Goal: Task Accomplishment & Management: Use online tool/utility

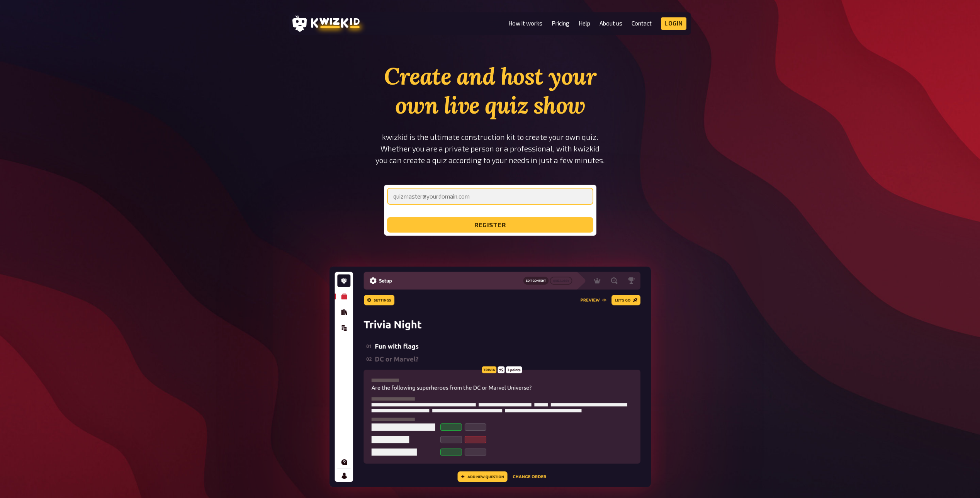
click at [448, 195] on input "email" at bounding box center [490, 196] width 206 height 17
type input "[PERSON_NAME][EMAIL_ADDRESS][DOMAIN_NAME]"
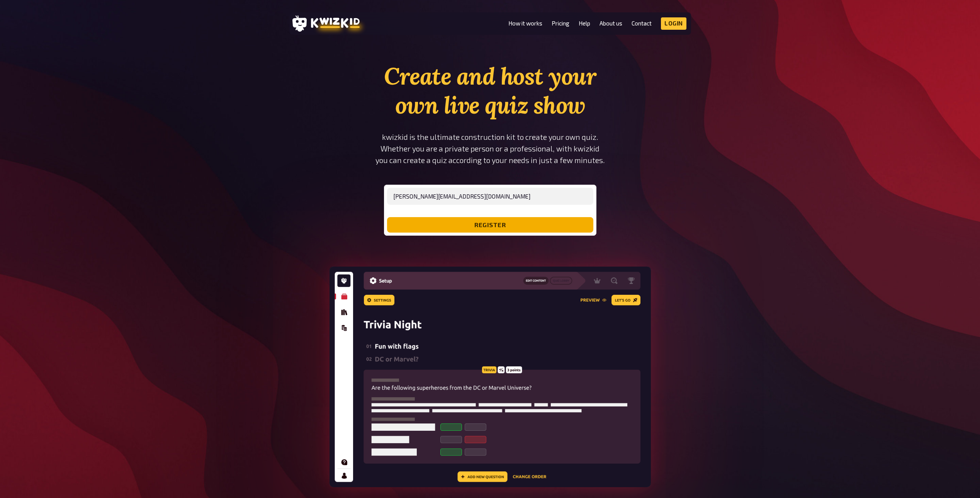
click at [457, 222] on button "register" at bounding box center [490, 224] width 206 height 15
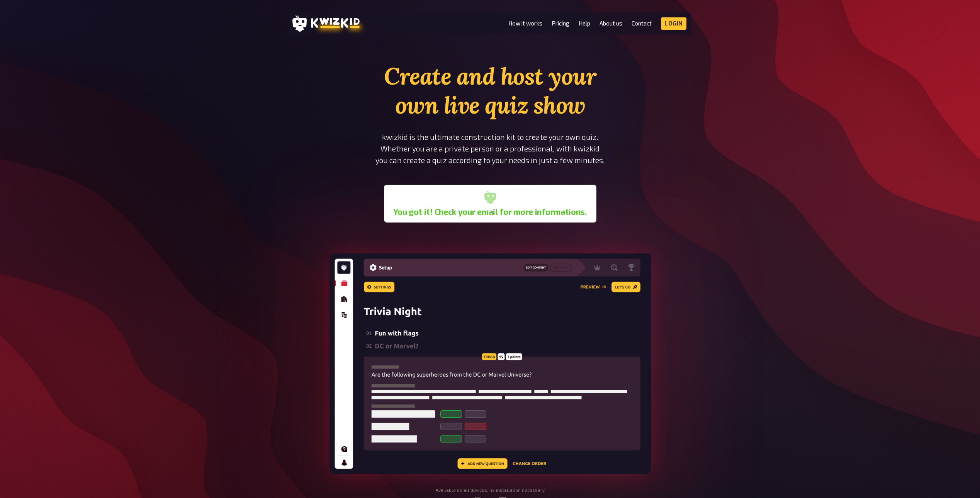
drag, startPoint x: 307, startPoint y: 195, endPoint x: 388, endPoint y: 194, distance: 80.7
click at [308, 195] on section "Create and host your own live quiz show kwizkid is the ultimate construction ki…" at bounding box center [490, 290] width 402 height 456
click at [500, 199] on div "You got it! Check your email for more informations." at bounding box center [490, 204] width 206 height 32
drag, startPoint x: 390, startPoint y: 202, endPoint x: 607, endPoint y: 208, distance: 216.7
click at [607, 208] on div "Create and host your own live quiz show kwizkid is the ultimate construction ki…" at bounding box center [490, 142] width 261 height 161
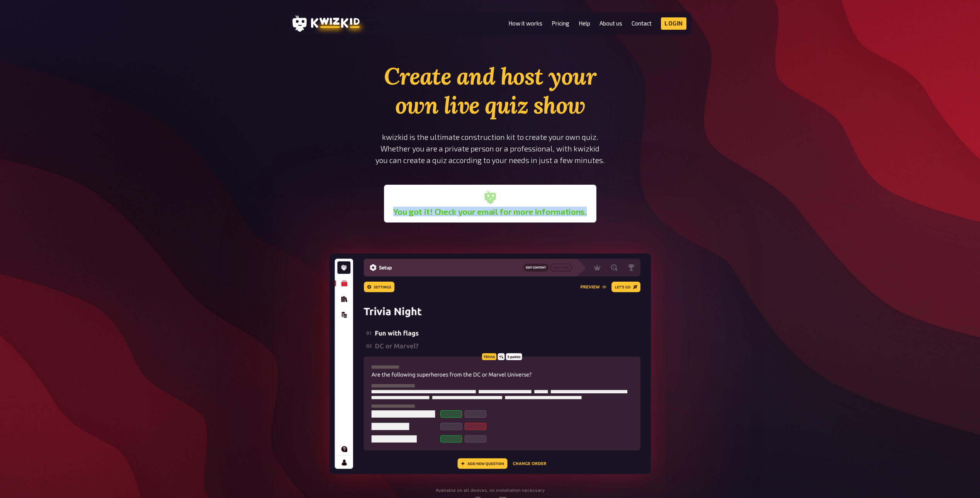
drag, startPoint x: 607, startPoint y: 208, endPoint x: 660, endPoint y: 194, distance: 55.1
click at [660, 194] on section "Create and host your own live quiz show kwizkid is the ultimate construction ki…" at bounding box center [490, 290] width 402 height 456
click at [560, 22] on link "Pricing" at bounding box center [560, 23] width 18 height 7
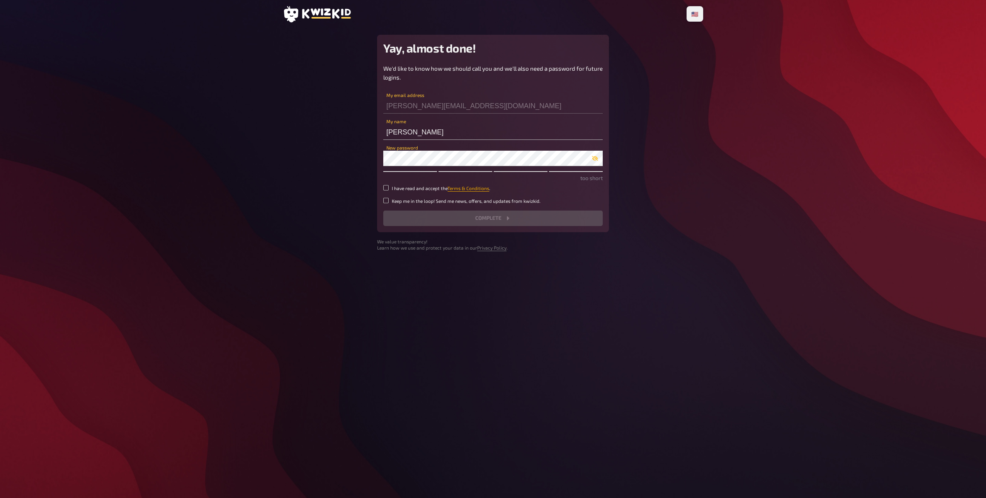
click at [470, 187] on link "Terms & Conditions" at bounding box center [468, 187] width 42 height 5
click at [389, 186] on input "I have read and accept the Terms & Conditions ." at bounding box center [385, 187] width 5 height 5
checkbox input "true"
click at [386, 200] on input "Keep me in the loop! Send me news, offers, and updates from kwizkid." at bounding box center [385, 200] width 5 height 5
checkbox input "true"
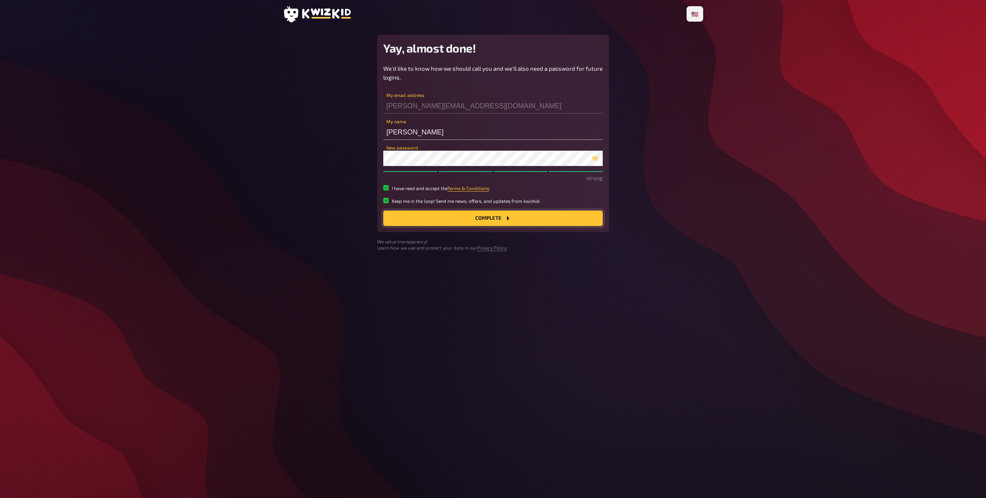
click at [450, 220] on button "Complete" at bounding box center [492, 217] width 219 height 15
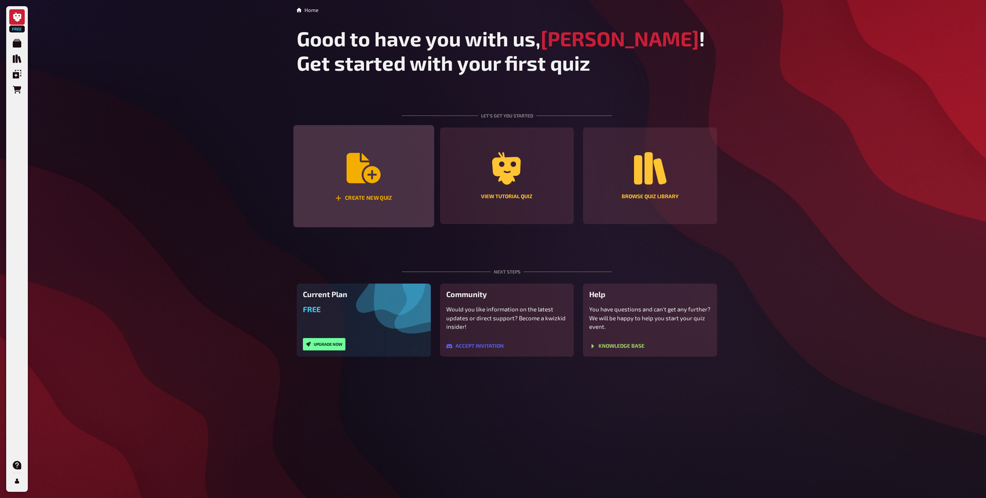
click at [345, 177] on div "Create new quiz" at bounding box center [363, 176] width 141 height 102
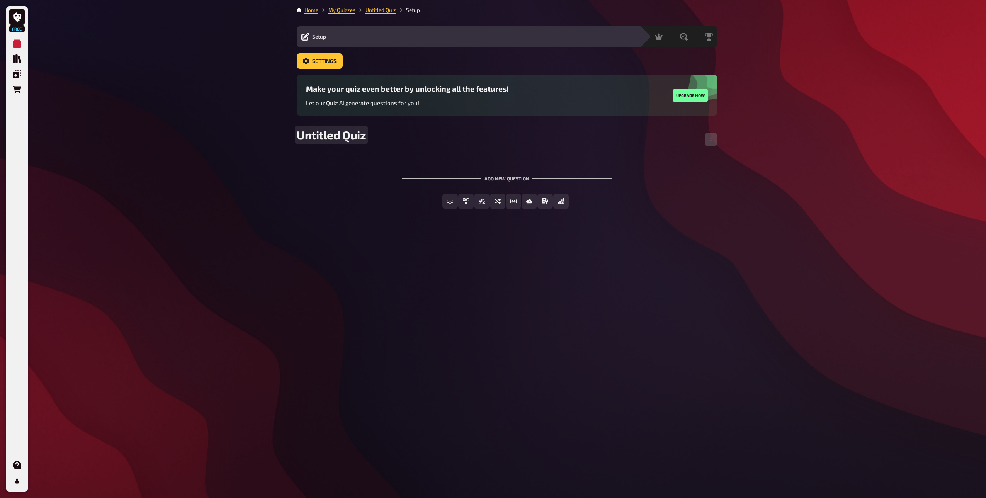
click at [350, 140] on span "Untitled Quiz" at bounding box center [331, 135] width 69 height 14
click at [348, 139] on span "Untitled Quiz" at bounding box center [331, 135] width 69 height 14
click at [348, 138] on span "Untitled Quiz" at bounding box center [331, 135] width 69 height 14
click at [349, 138] on span "Untitled Quiz" at bounding box center [331, 135] width 69 height 14
click at [438, 202] on span "Free Text Input" at bounding box center [454, 201] width 43 height 5
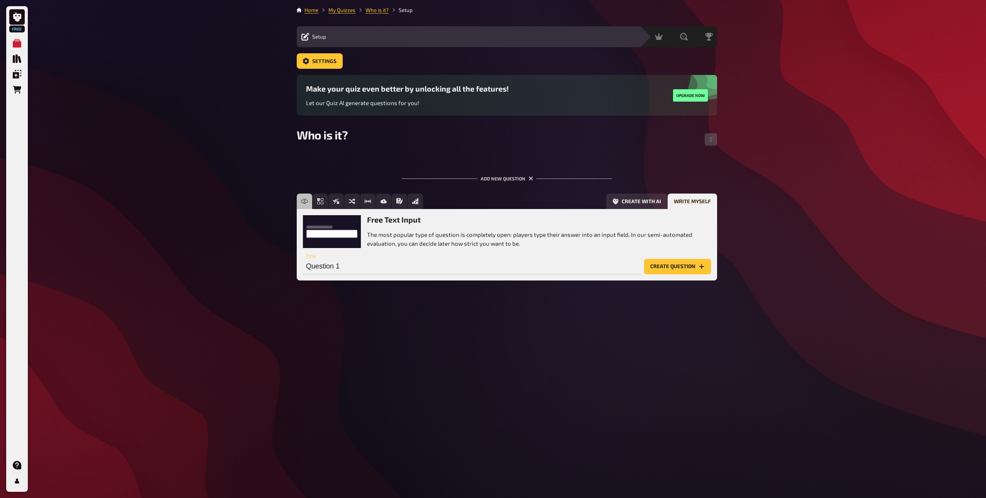
click at [410, 228] on div "Free Text Input The most popular type of question is completely open: players t…" at bounding box center [539, 231] width 344 height 32
click at [389, 244] on p "The most popular type of question is completely open: players type their answer…" at bounding box center [539, 238] width 344 height 17
click at [334, 265] on input "Question 1" at bounding box center [472, 266] width 338 height 15
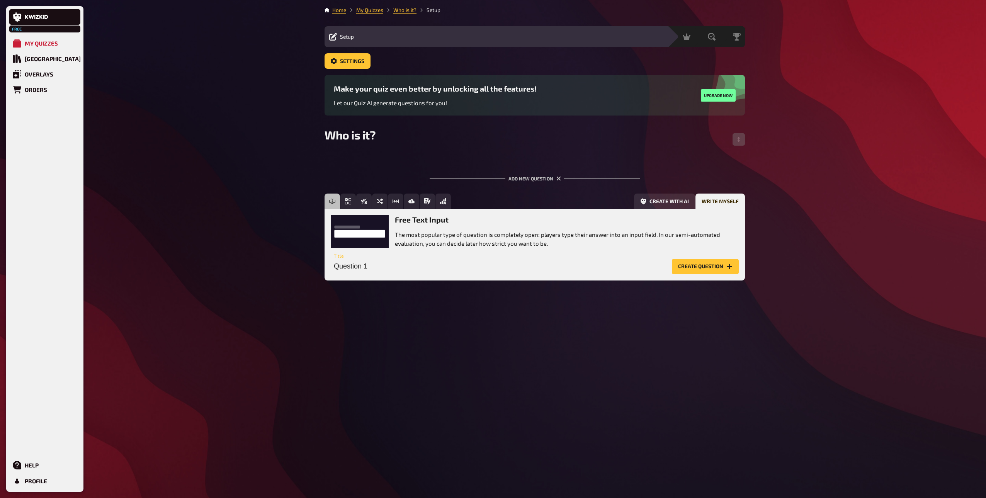
click at [393, 268] on input "Question 1" at bounding box center [500, 266] width 338 height 15
paste input "This summer I went to my very first music festival ever."
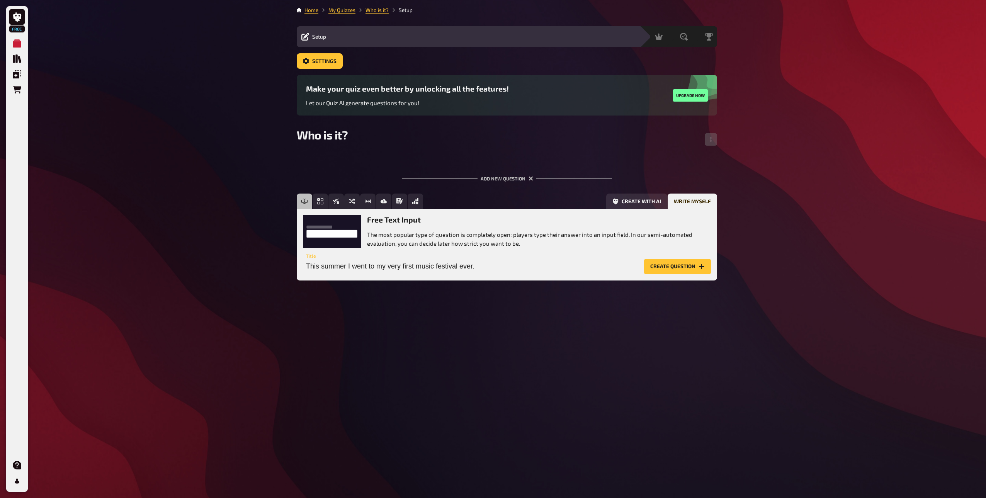
type input "This summer I went to my very first music festival ever."
click at [436, 288] on div "Free Text Input Multiple Choice True / False Sorting Question Estimation Questi…" at bounding box center [507, 242] width 420 height 99
click at [680, 266] on button "Create question" at bounding box center [677, 266] width 67 height 15
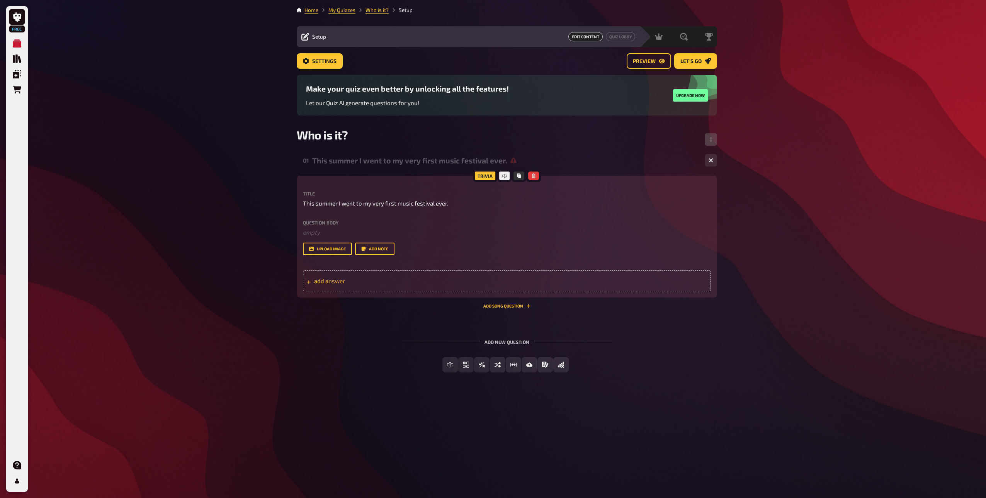
click at [335, 282] on span "add answer" at bounding box center [374, 280] width 120 height 7
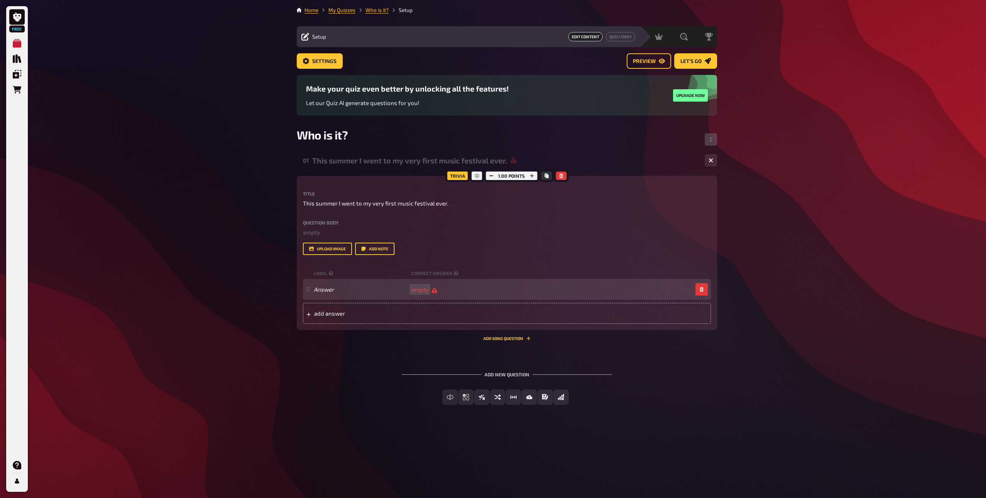
click at [470, 286] on div "Answer empty" at bounding box center [503, 289] width 378 height 7
click at [433, 289] on div "Answer" at bounding box center [503, 289] width 378 height 7
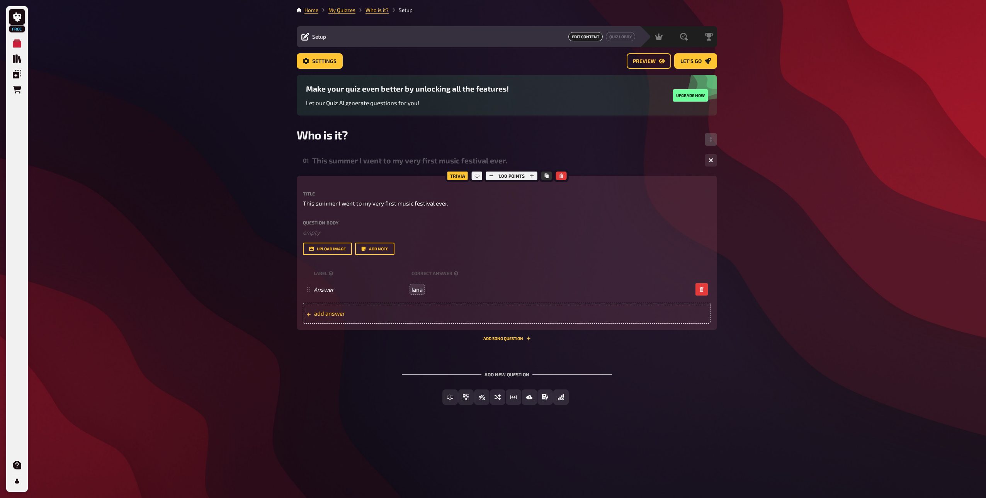
click at [452, 317] on div "add answer" at bounding box center [507, 313] width 408 height 21
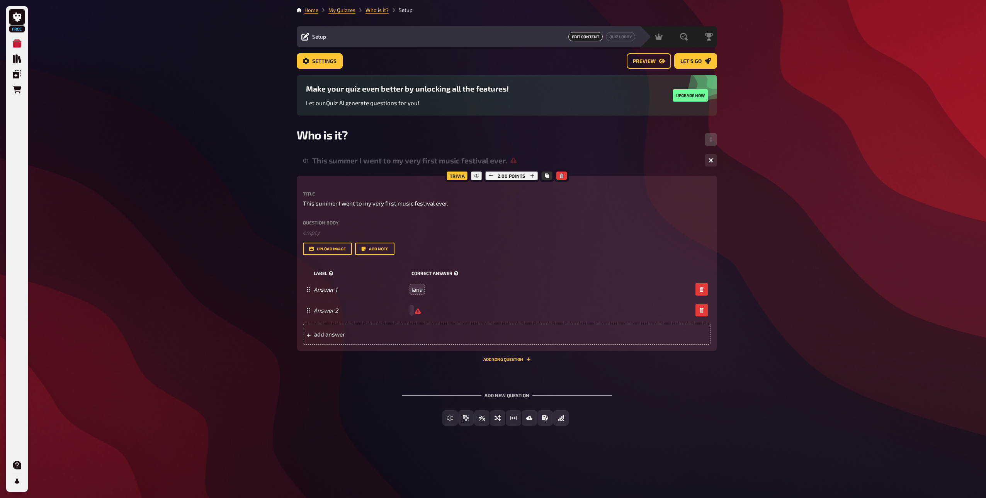
click at [438, 269] on div "label correct answer" at bounding box center [507, 273] width 408 height 12
click at [438, 271] on small "correct answer" at bounding box center [435, 273] width 48 height 7
click at [437, 271] on small "correct answer" at bounding box center [435, 273] width 48 height 7
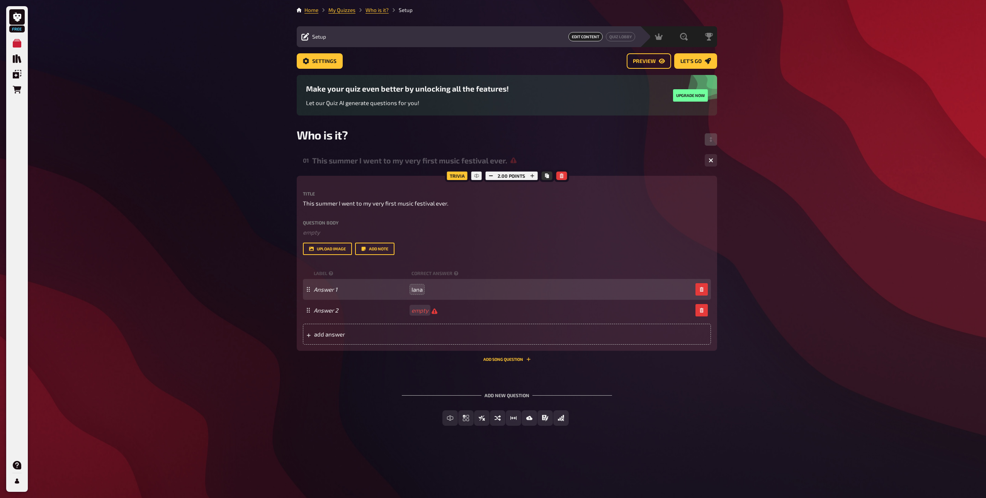
click at [309, 290] on icon at bounding box center [308, 289] width 5 height 5
click at [339, 289] on span "Answer 1" at bounding box center [361, 289] width 95 height 7
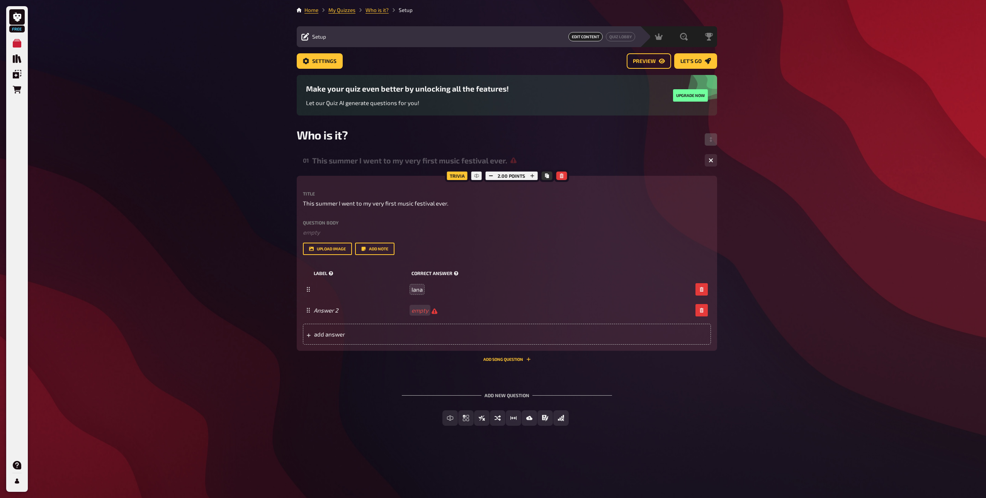
click at [330, 270] on small "label This is the label for the answer input field. It is visible to your playe…" at bounding box center [361, 273] width 95 height 7
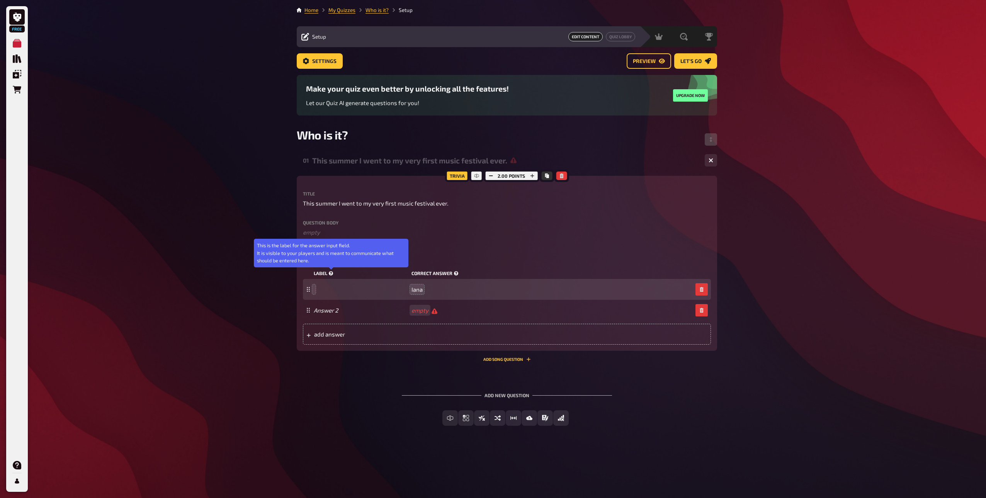
click at [329, 273] on icon at bounding box center [331, 273] width 4 height 4
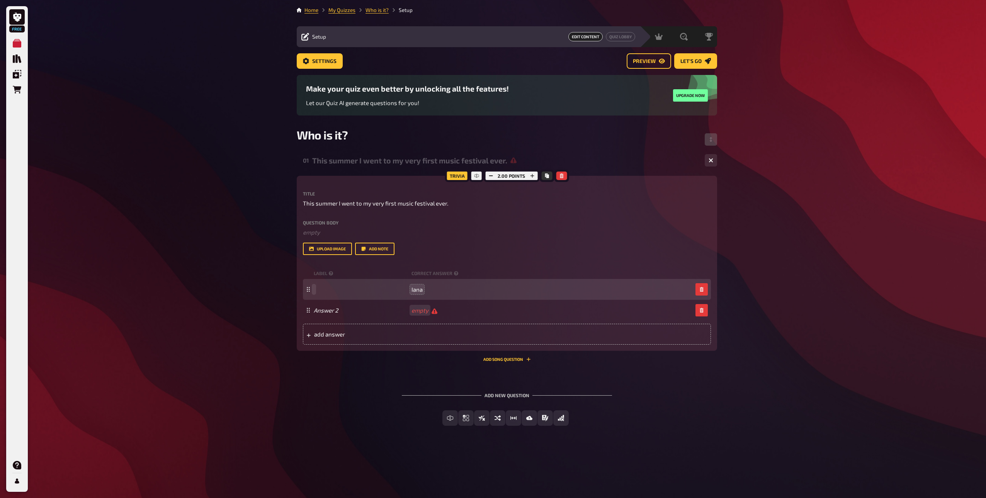
click at [347, 292] on span at bounding box center [361, 289] width 95 height 7
click at [334, 289] on span at bounding box center [361, 289] width 95 height 7
click at [708, 285] on div "Iana" at bounding box center [507, 289] width 408 height 21
click at [707, 285] on button "button" at bounding box center [701, 289] width 12 height 12
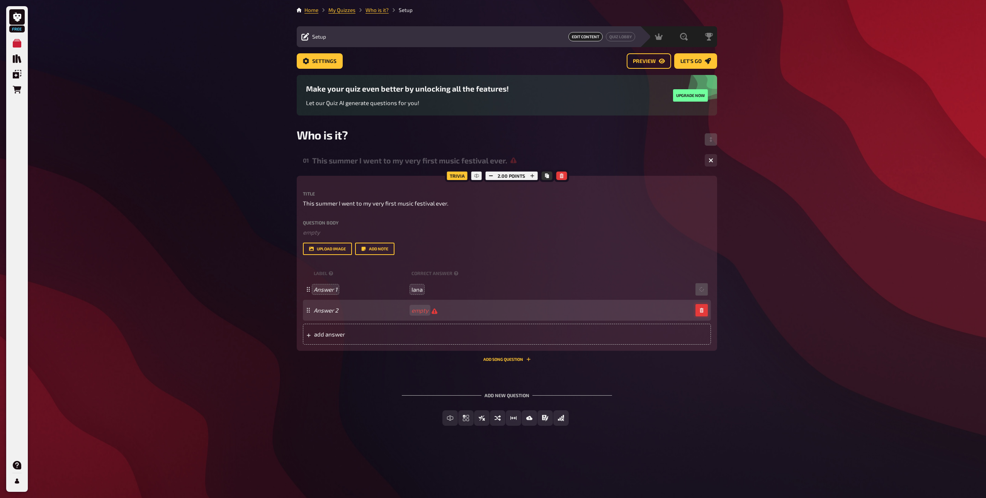
click at [699, 304] on button "button" at bounding box center [701, 310] width 12 height 12
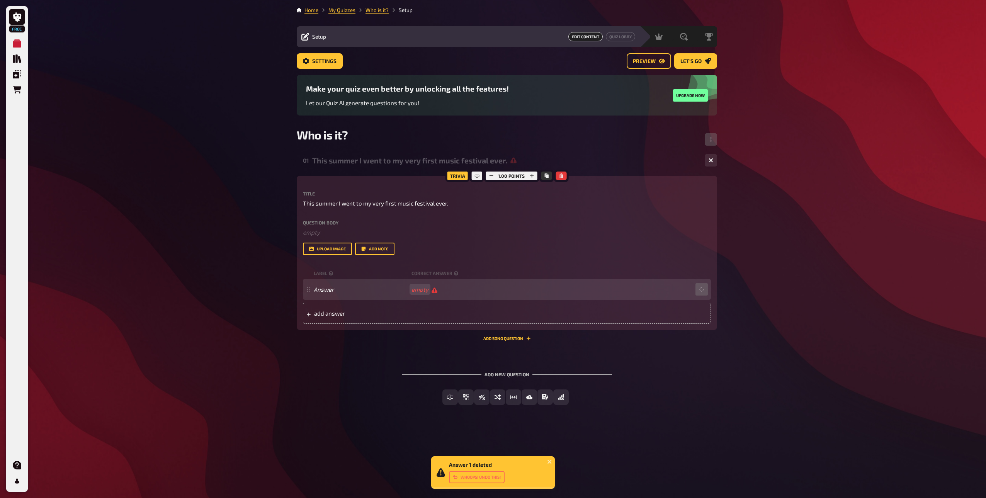
click at [699, 303] on div "add answer" at bounding box center [507, 313] width 408 height 21
click at [699, 291] on icon "button" at bounding box center [701, 289] width 5 height 5
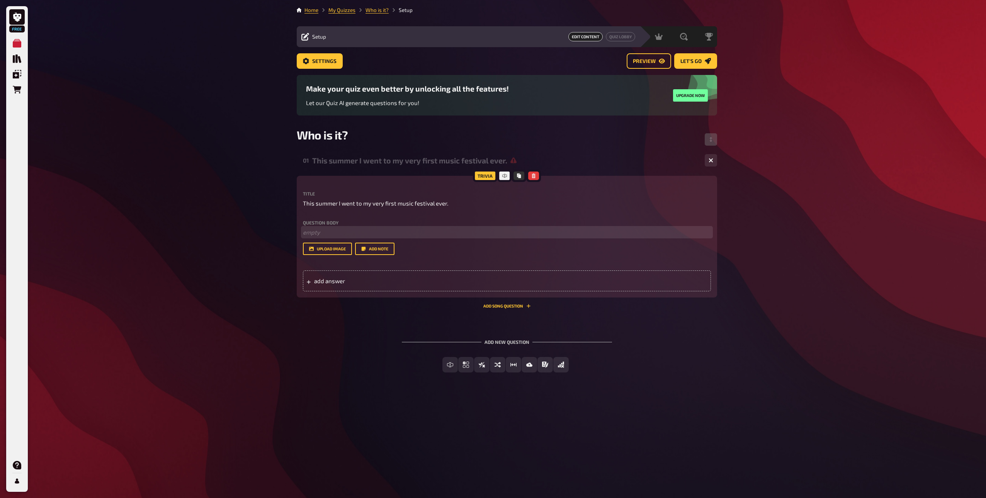
click at [321, 235] on p "﻿ empty" at bounding box center [507, 232] width 408 height 9
click at [338, 281] on span "add answer" at bounding box center [374, 280] width 120 height 7
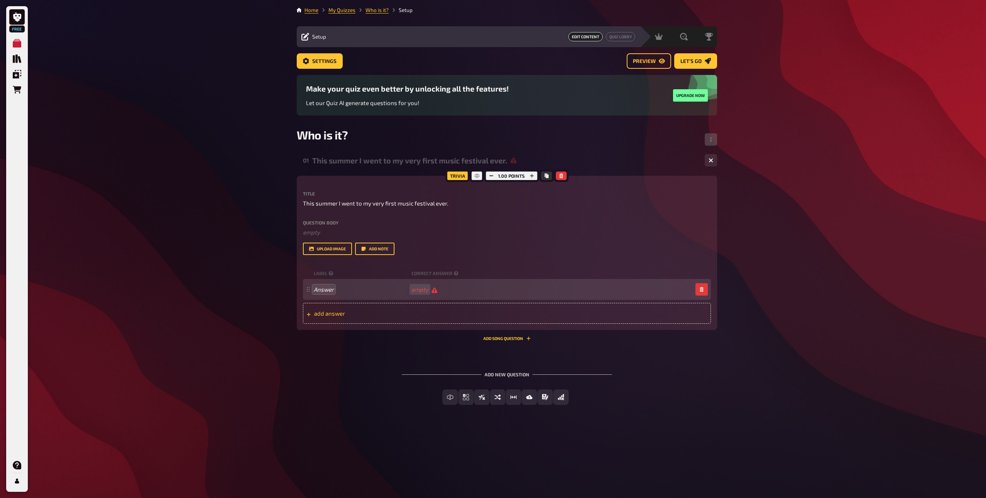
click at [330, 317] on div "add answer" at bounding box center [507, 313] width 408 height 21
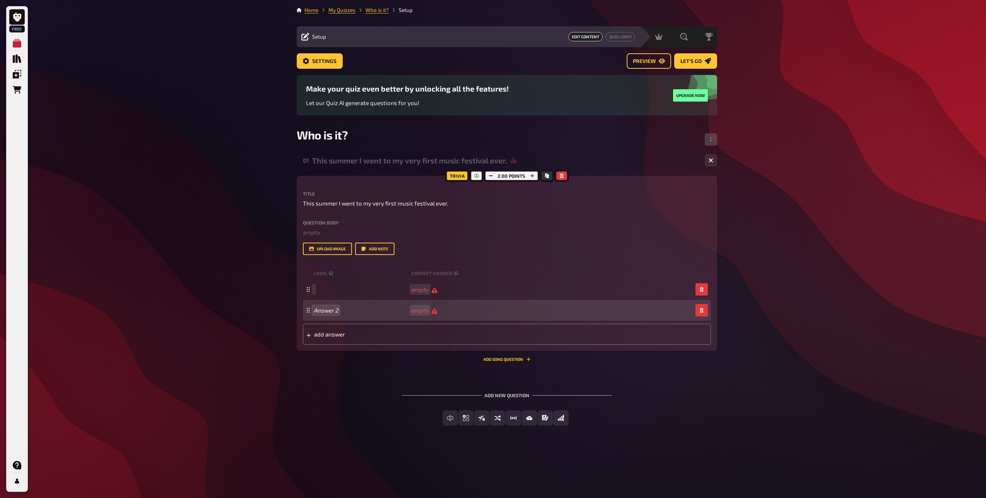
paste span
click at [351, 309] on span "Answer 2" at bounding box center [361, 310] width 95 height 7
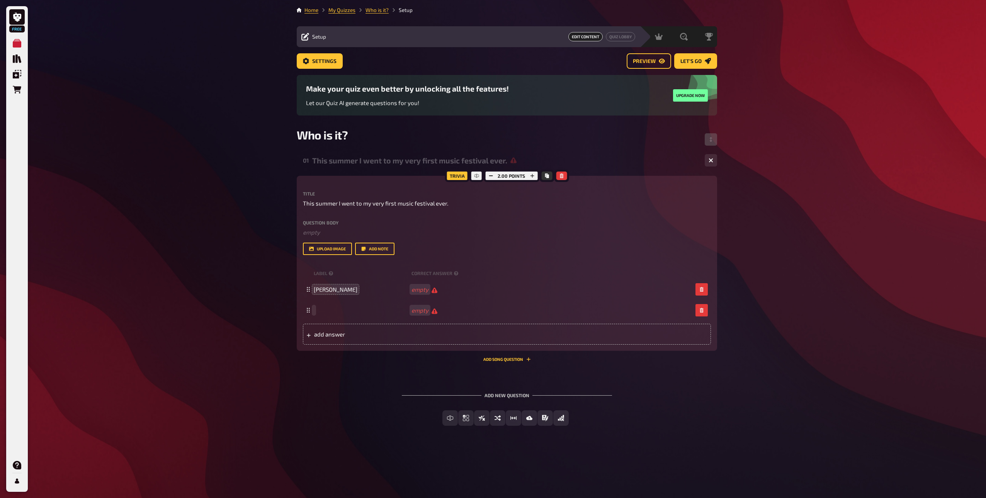
paste span
drag, startPoint x: 358, startPoint y: 338, endPoint x: 353, endPoint y: 338, distance: 5.0
click at [356, 338] on span "add answer" at bounding box center [374, 334] width 120 height 7
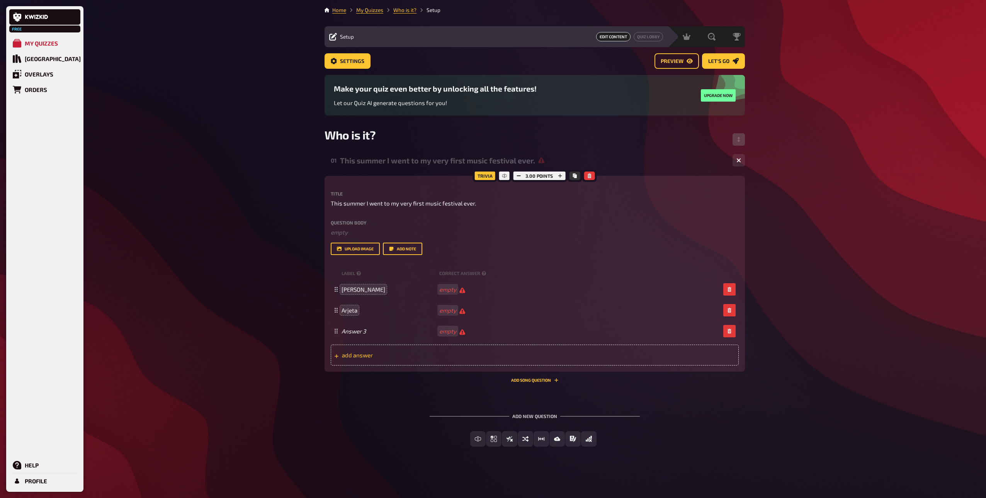
click at [371, 354] on span "add answer" at bounding box center [402, 354] width 120 height 7
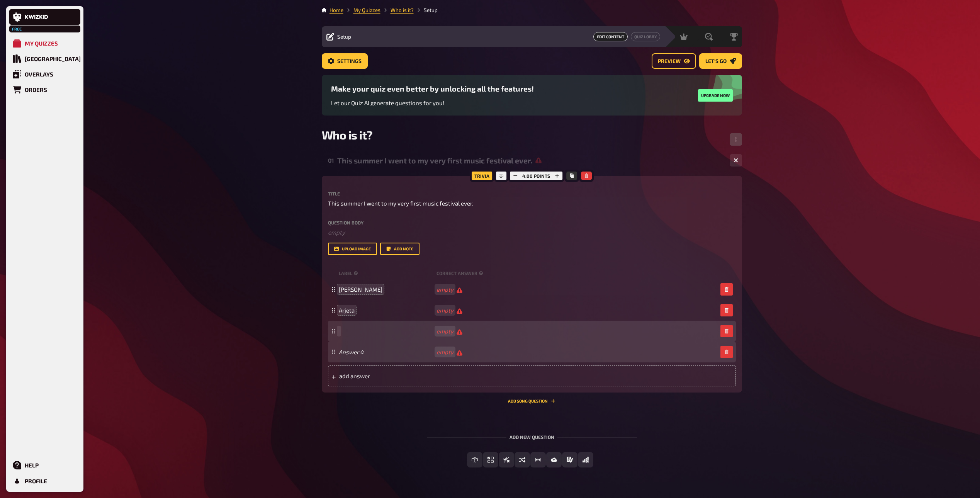
paste span
click at [375, 353] on span at bounding box center [386, 351] width 95 height 7
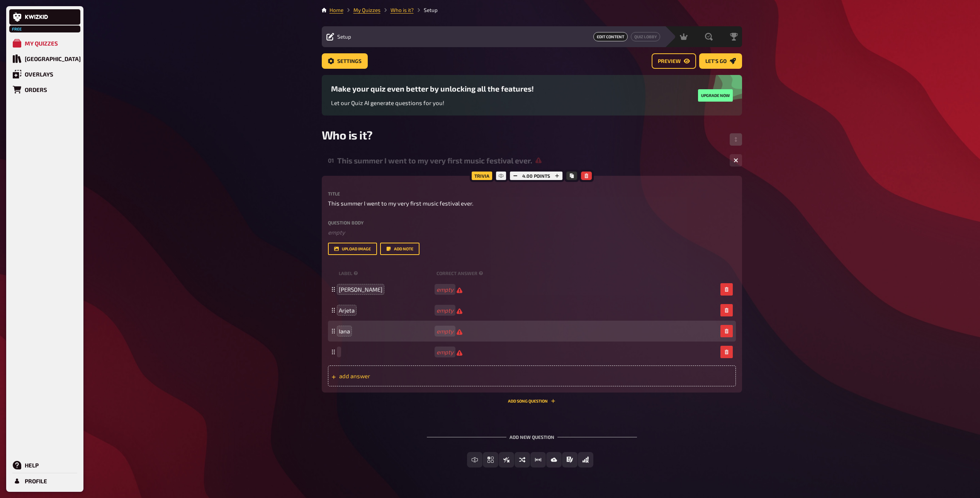
paste span
click at [344, 374] on span "add answer" at bounding box center [399, 375] width 120 height 7
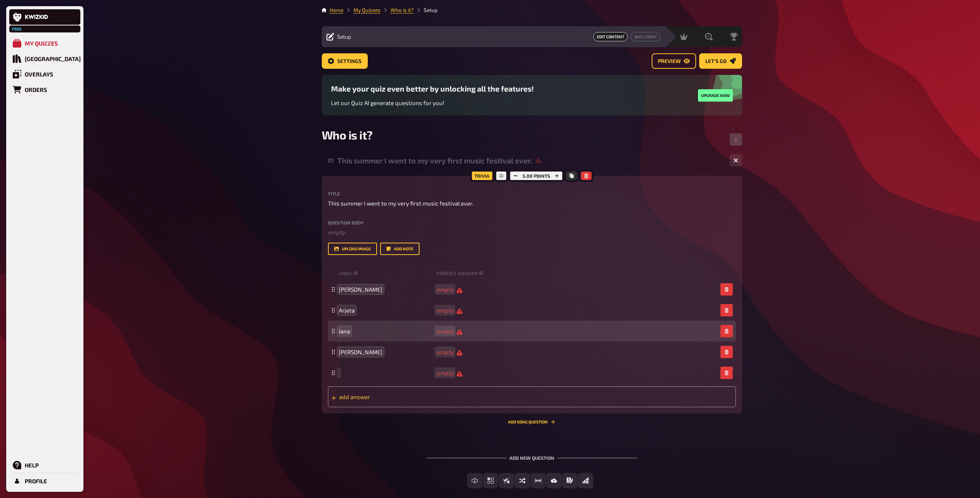
paste span
click at [344, 399] on span "add answer" at bounding box center [399, 396] width 120 height 7
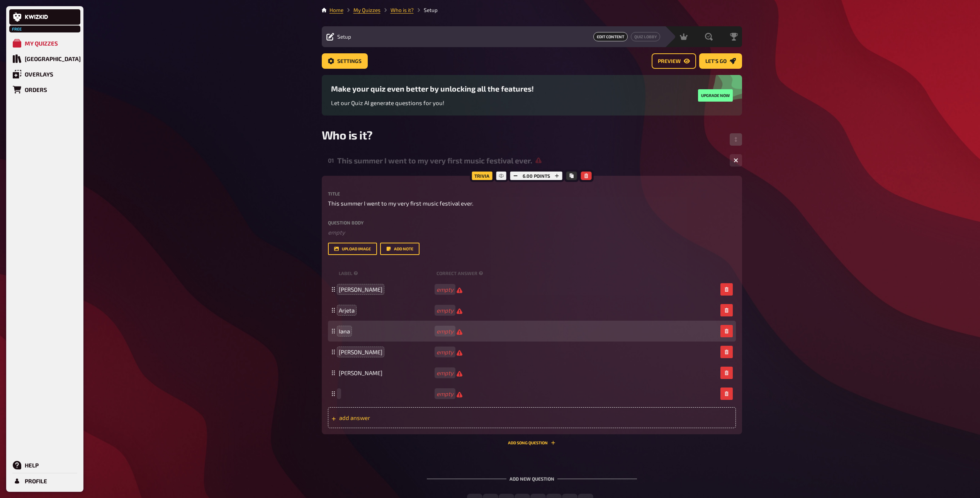
paste span
click at [356, 418] on span "add answer" at bounding box center [399, 417] width 120 height 7
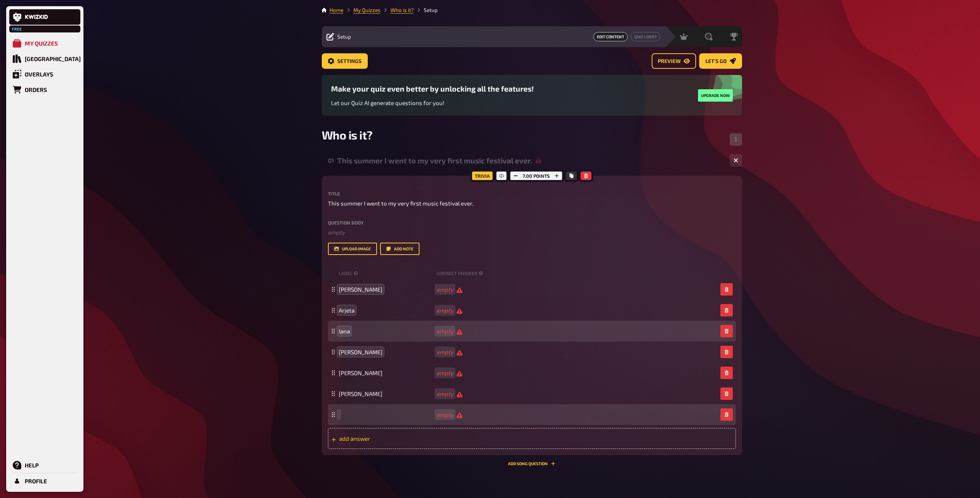
paste span
click at [350, 440] on span "add answer" at bounding box center [399, 438] width 120 height 7
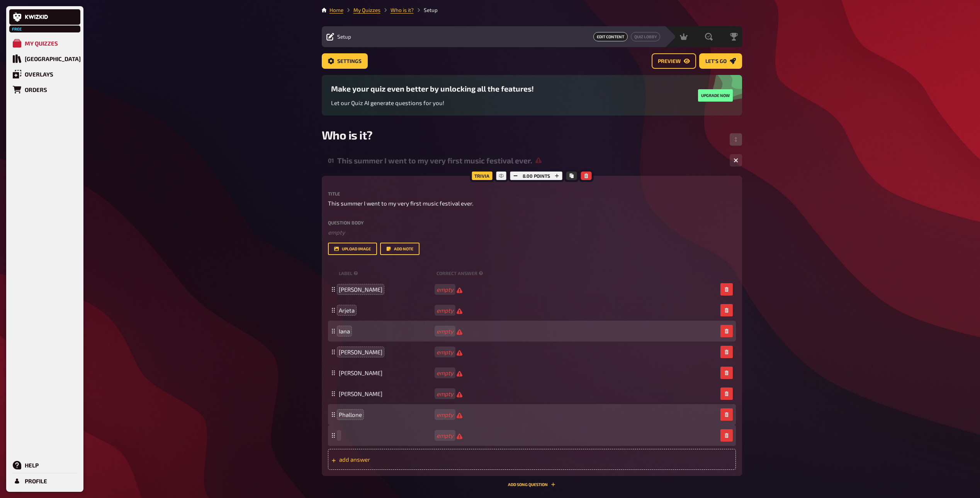
paste span
click at [362, 464] on div "add answer" at bounding box center [532, 459] width 408 height 21
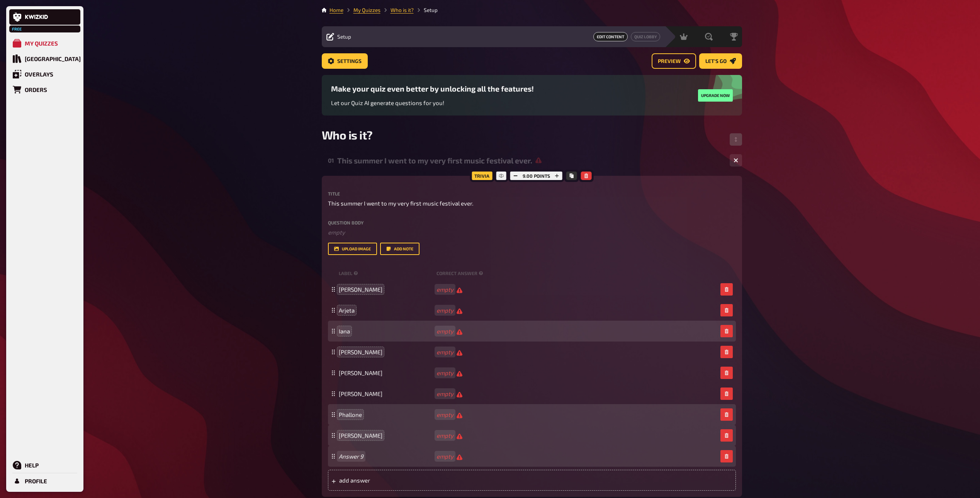
click at [357, 464] on div "Answer 9 empty" at bounding box center [532, 456] width 408 height 21
click at [353, 459] on span at bounding box center [386, 456] width 95 height 7
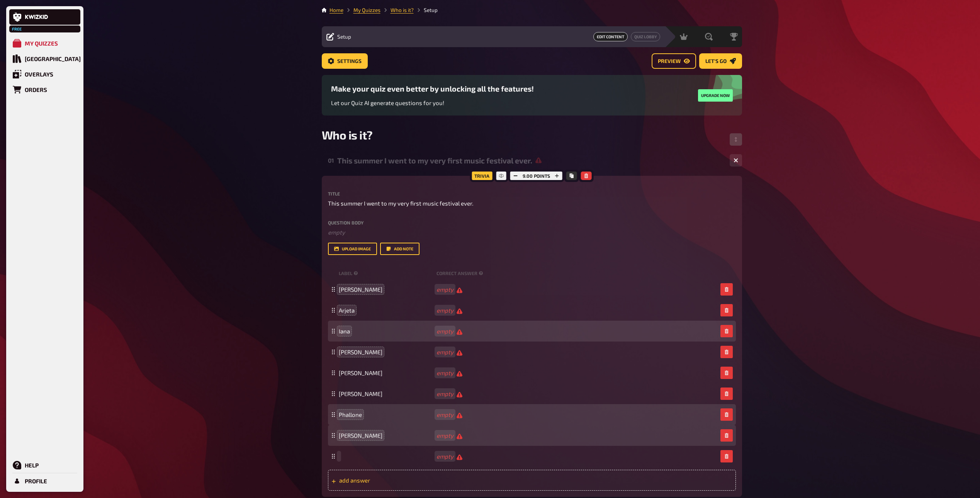
paste span
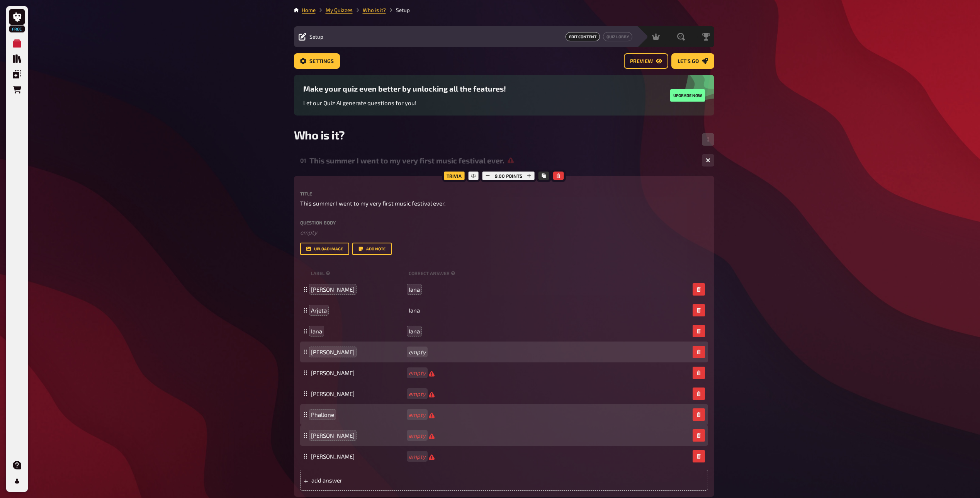
click at [416, 356] on div "Imelda empty" at bounding box center [504, 351] width 408 height 21
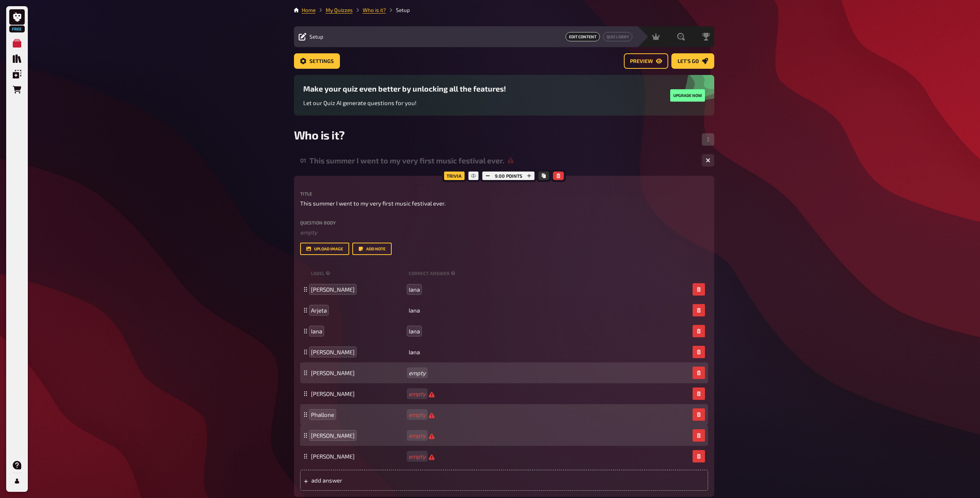
click at [414, 378] on div "Jacques empty" at bounding box center [504, 372] width 408 height 21
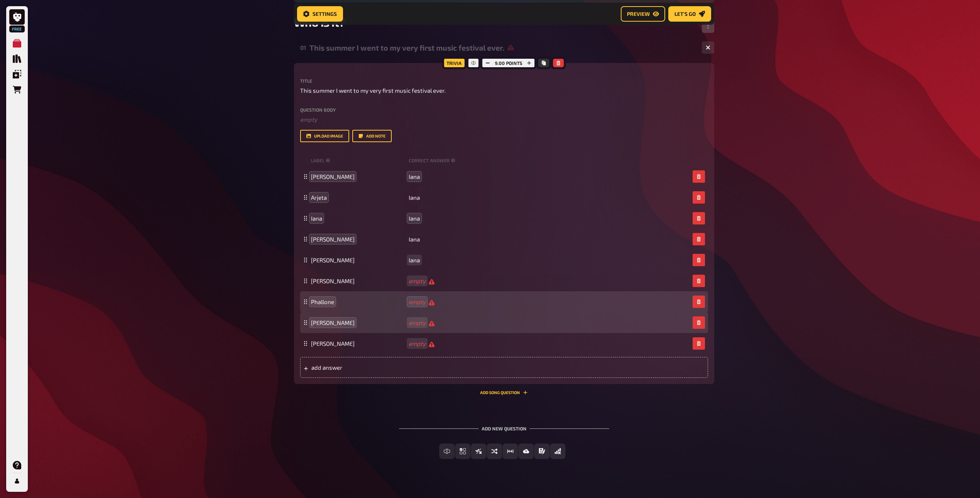
scroll to position [122, 0]
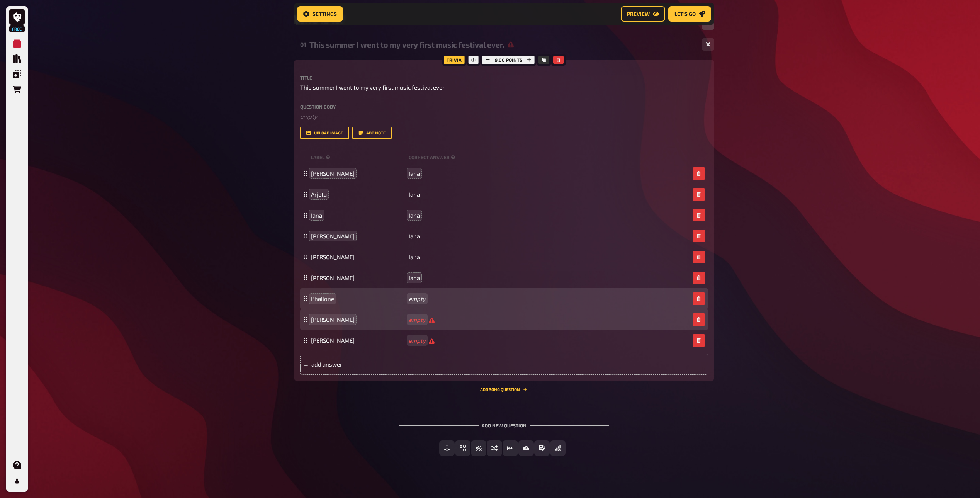
click at [421, 295] on div "Phallone empty" at bounding box center [504, 298] width 408 height 21
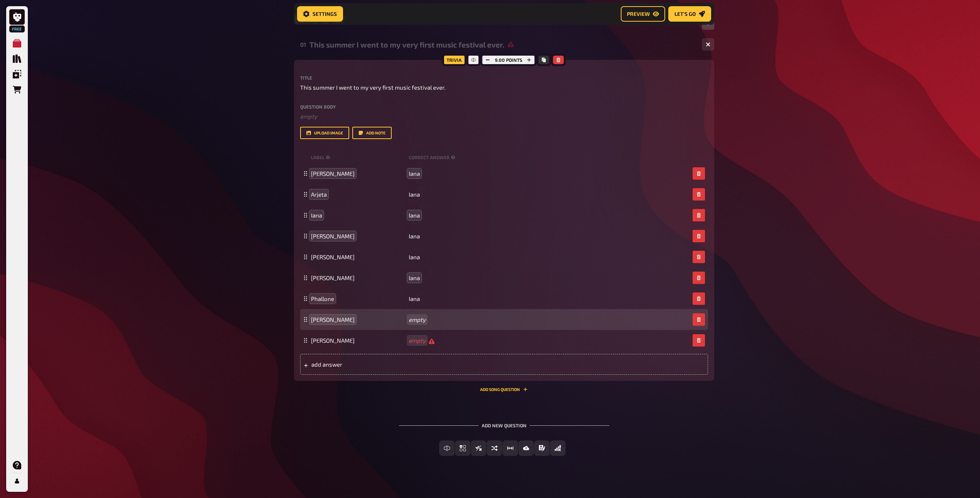
drag, startPoint x: 421, startPoint y: 320, endPoint x: 421, endPoint y: 325, distance: 5.0
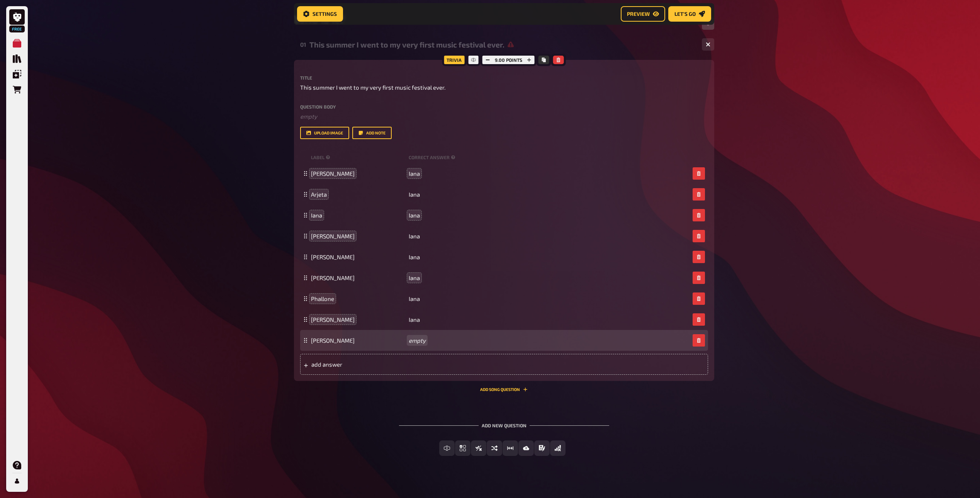
click at [414, 335] on div "Rhea empty" at bounding box center [504, 340] width 408 height 21
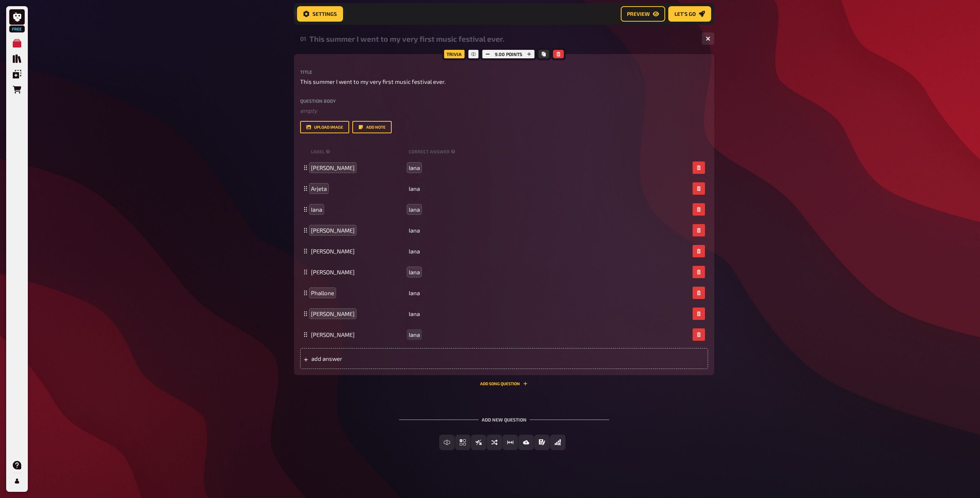
scroll to position [129, 0]
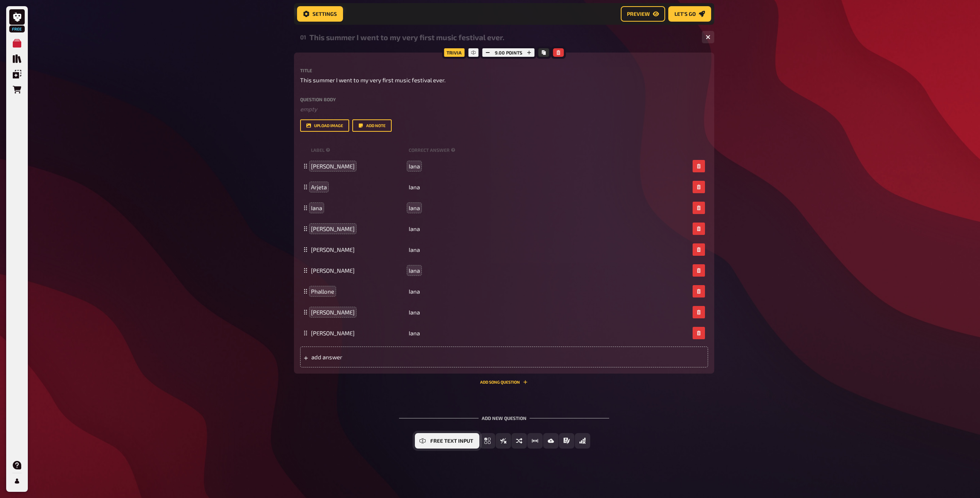
click at [428, 439] on button "Free Text Input" at bounding box center [447, 440] width 64 height 15
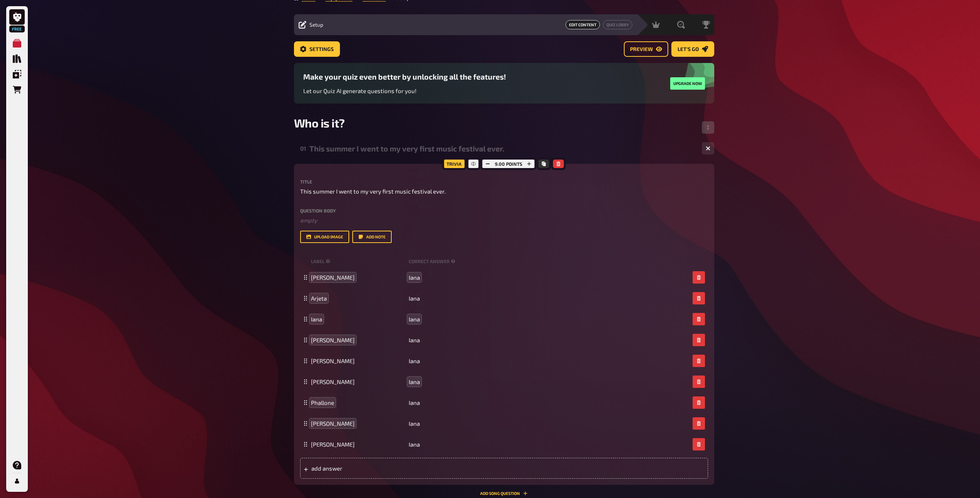
scroll to position [8, 0]
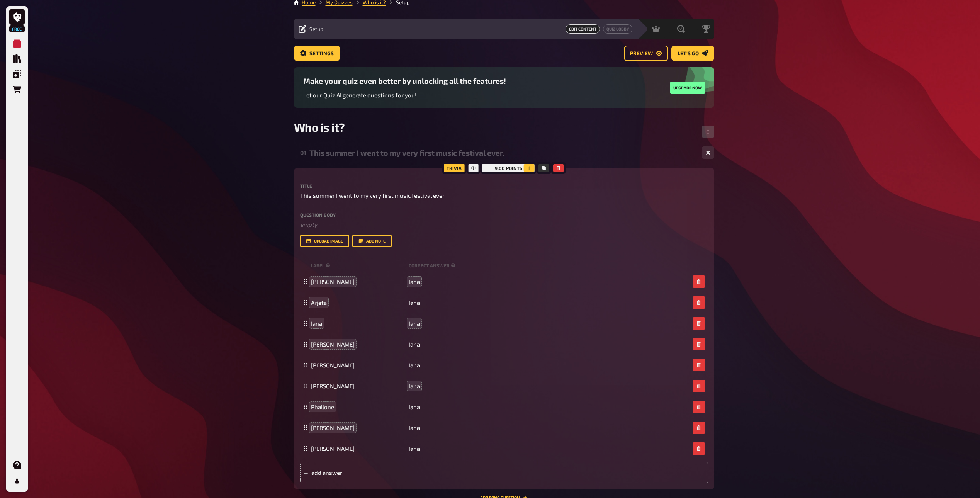
click at [527, 168] on icon "button" at bounding box center [529, 168] width 5 height 5
click at [489, 168] on button "button" at bounding box center [487, 168] width 11 height 8
click at [489, 168] on icon "button" at bounding box center [487, 168] width 5 height 5
click at [527, 169] on icon "button" at bounding box center [529, 168] width 5 height 5
click at [487, 166] on icon "button" at bounding box center [487, 168] width 5 height 5
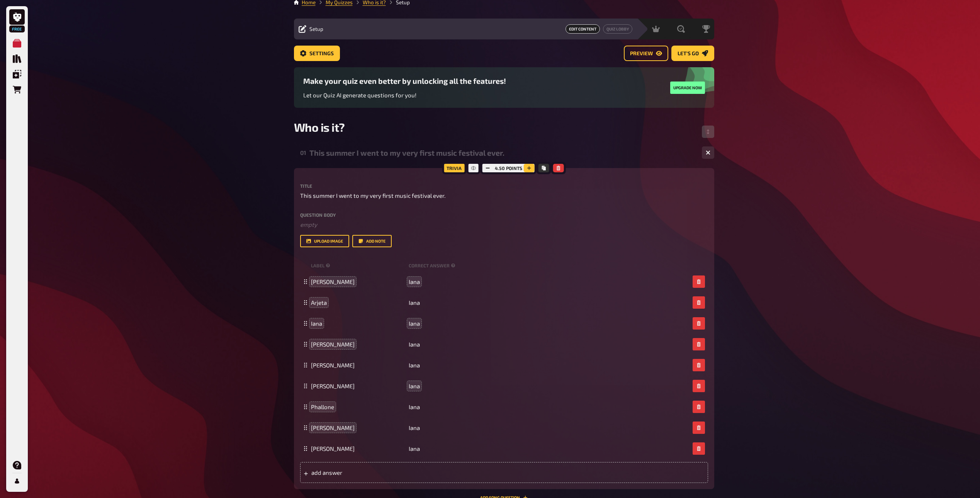
click at [529, 168] on icon "button" at bounding box center [529, 168] width 4 height 4
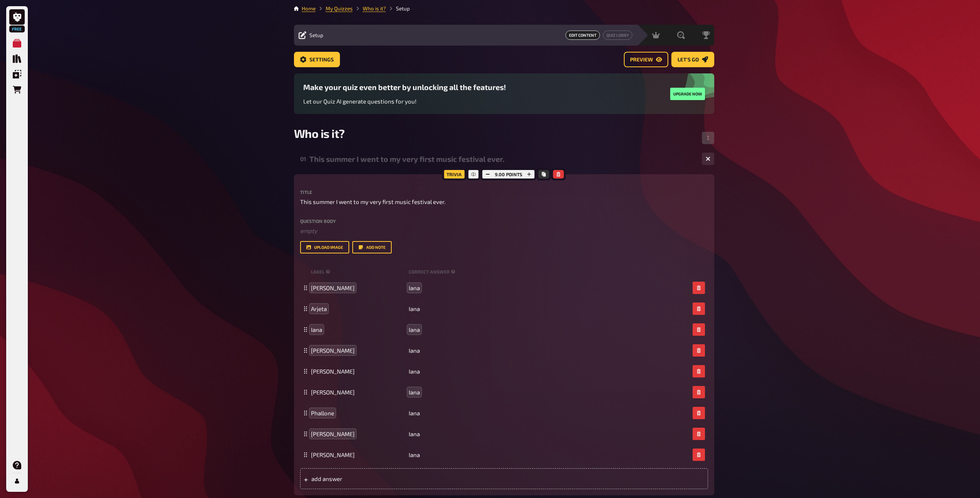
scroll to position [0, 0]
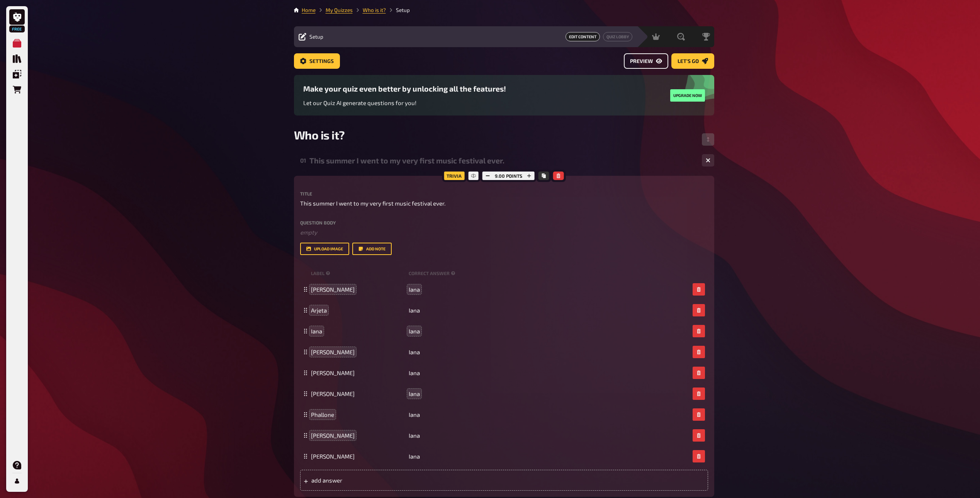
click at [635, 61] on span "Preview" at bounding box center [641, 61] width 23 height 5
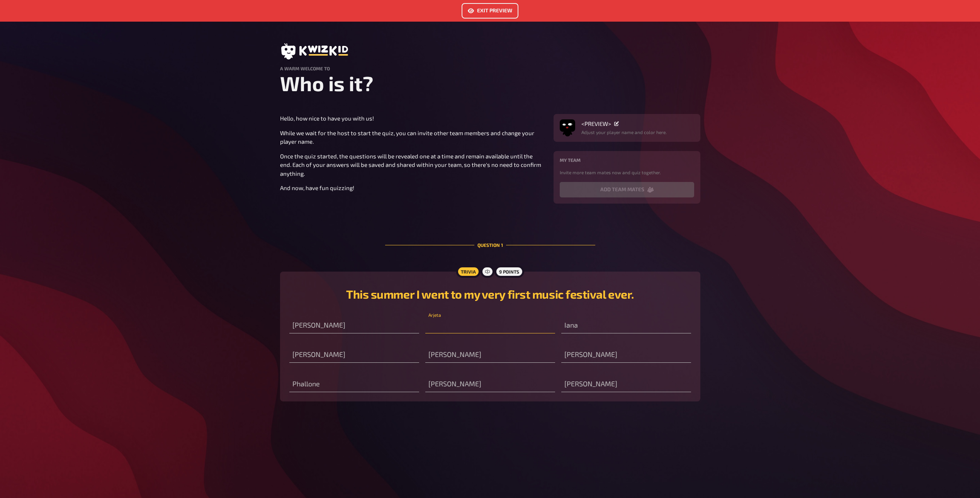
click at [434, 327] on input "text" at bounding box center [490, 325] width 130 height 15
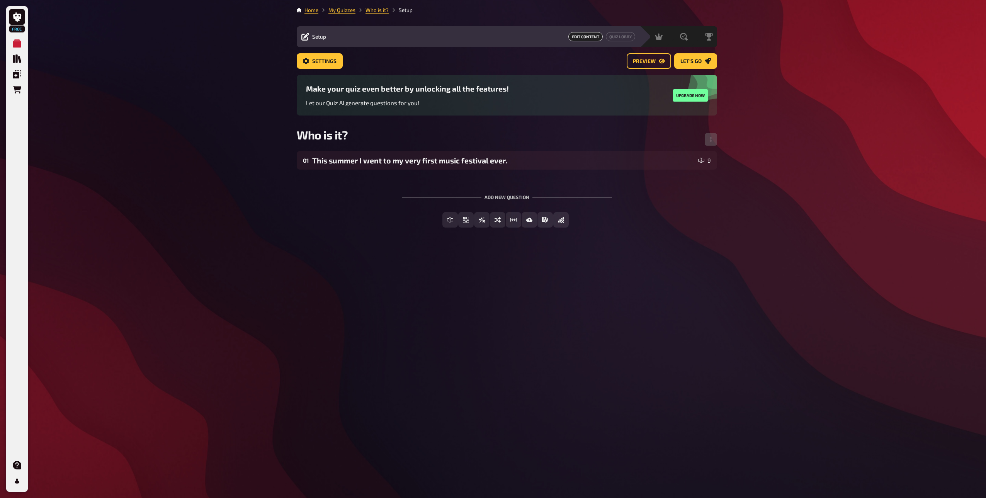
click at [491, 196] on div "Add new question" at bounding box center [507, 194] width 210 height 24
click at [426, 163] on div "This summer I went to my very first music festival ever." at bounding box center [503, 160] width 383 height 9
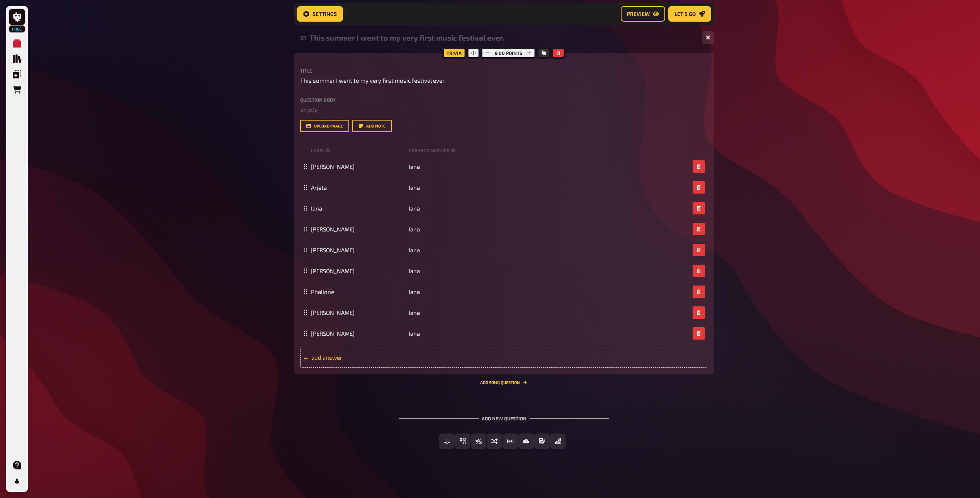
scroll to position [129, 0]
click at [450, 443] on span "Multiple Choice" at bounding box center [467, 440] width 43 height 5
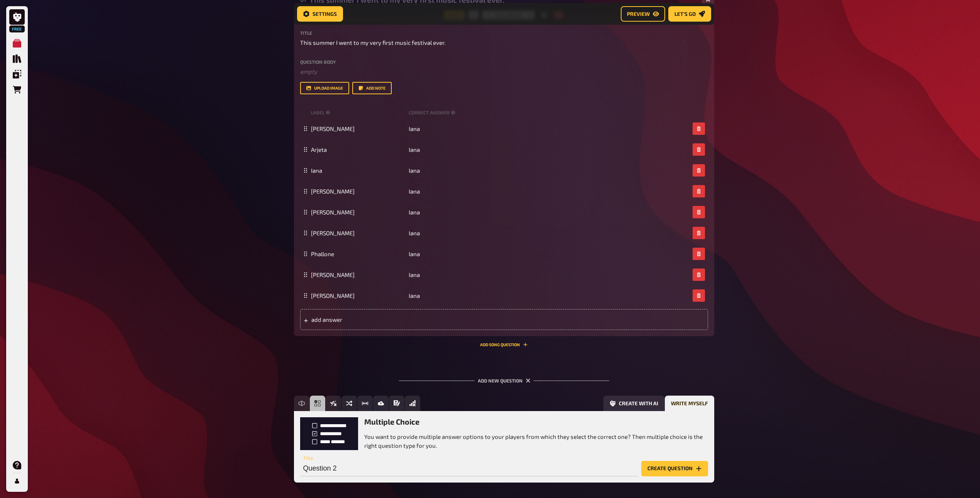
scroll to position [201, 0]
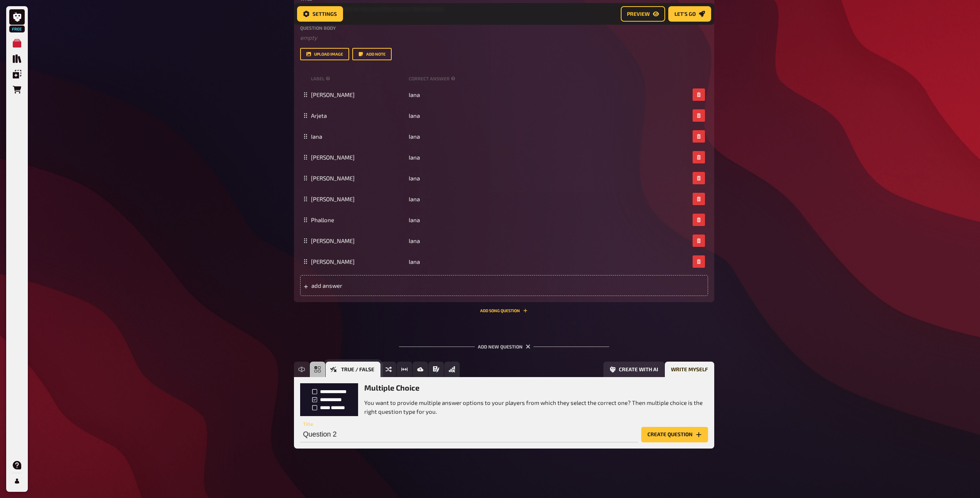
click at [341, 367] on span "True / False" at bounding box center [357, 369] width 33 height 5
click at [321, 367] on button "Multiple Choice" at bounding box center [342, 368] width 64 height 15
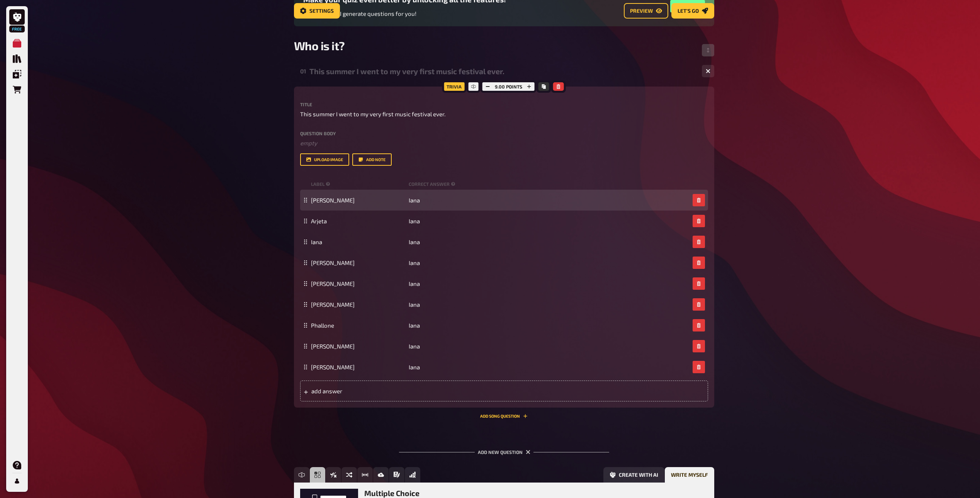
scroll to position [8, 0]
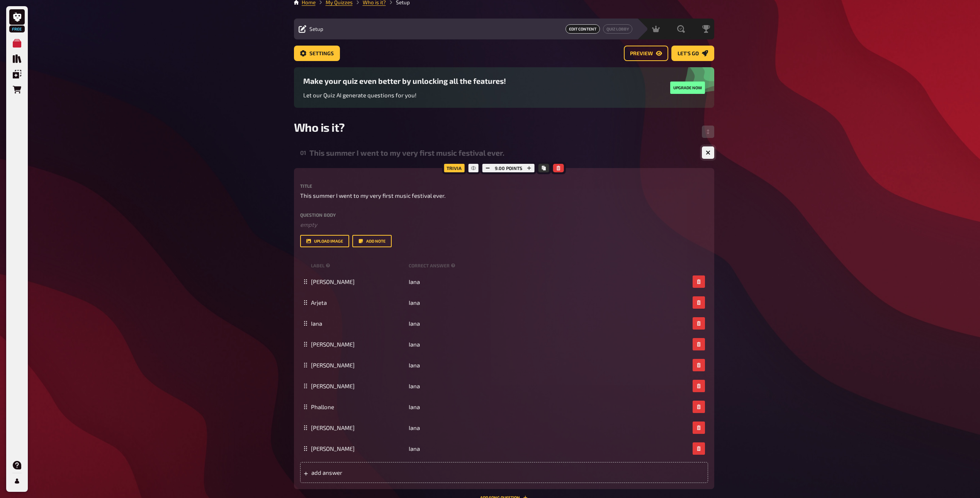
click at [708, 155] on button "button" at bounding box center [708, 152] width 12 height 12
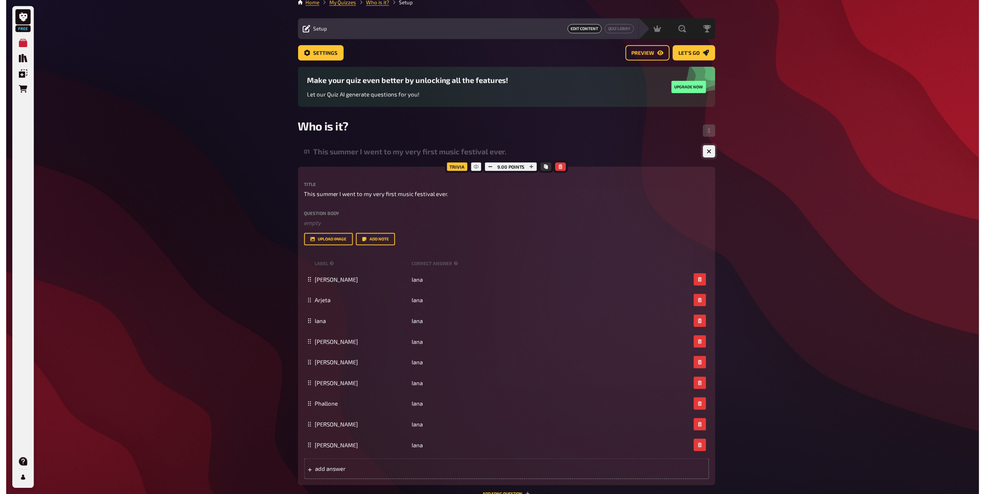
scroll to position [0, 0]
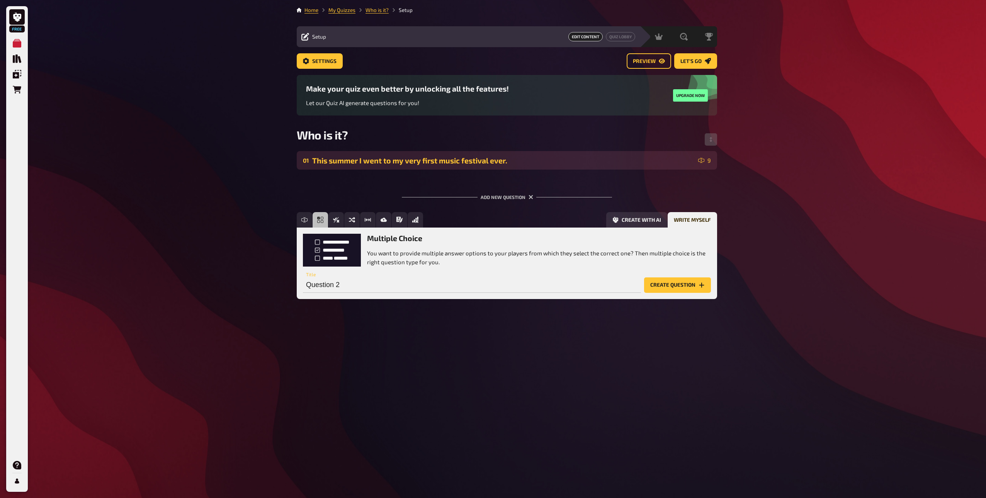
click at [495, 161] on div "This summer I went to my very first music festival ever." at bounding box center [503, 160] width 383 height 9
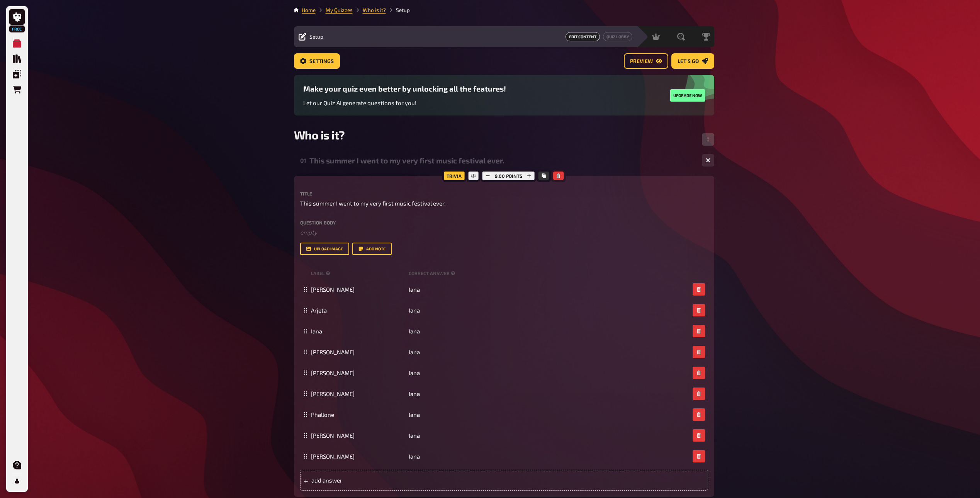
click at [558, 173] on icon "button" at bounding box center [558, 175] width 5 height 5
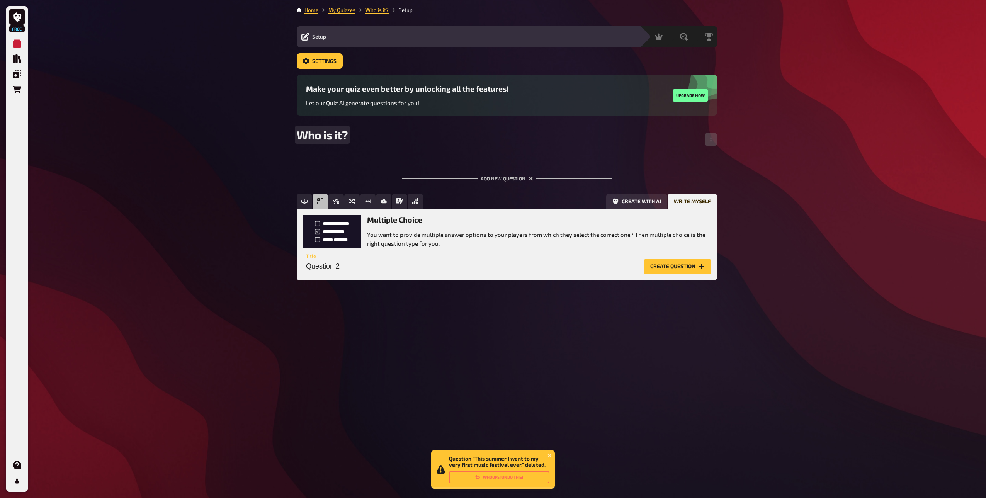
click at [324, 133] on span "Who is it?" at bounding box center [322, 135] width 51 height 14
click at [360, 138] on div "Who is it?" at bounding box center [507, 139] width 420 height 23
drag, startPoint x: 527, startPoint y: 179, endPoint x: 522, endPoint y: 179, distance: 4.7
click at [527, 179] on div "Add new question" at bounding box center [507, 175] width 210 height 24
click at [327, 139] on span "Who is it?" at bounding box center [322, 135] width 51 height 14
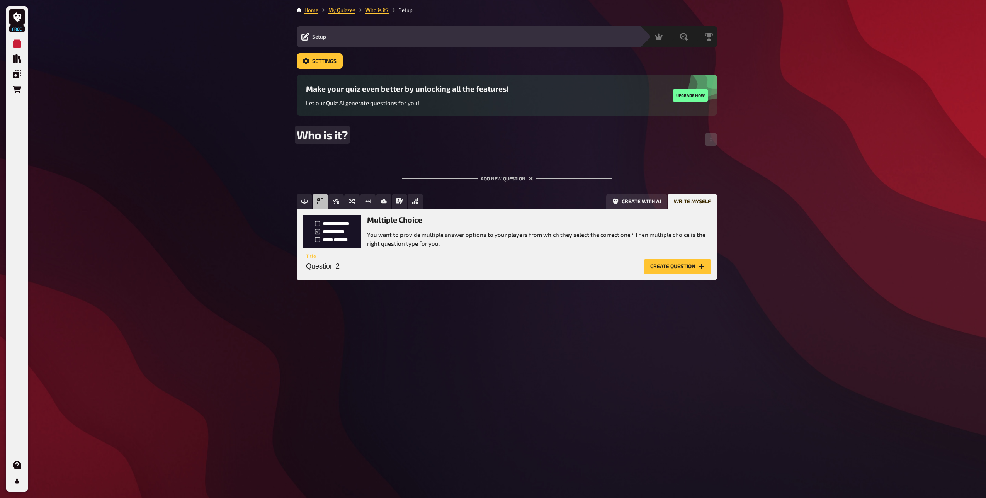
click at [328, 136] on span "Who is it?" at bounding box center [322, 135] width 51 height 14
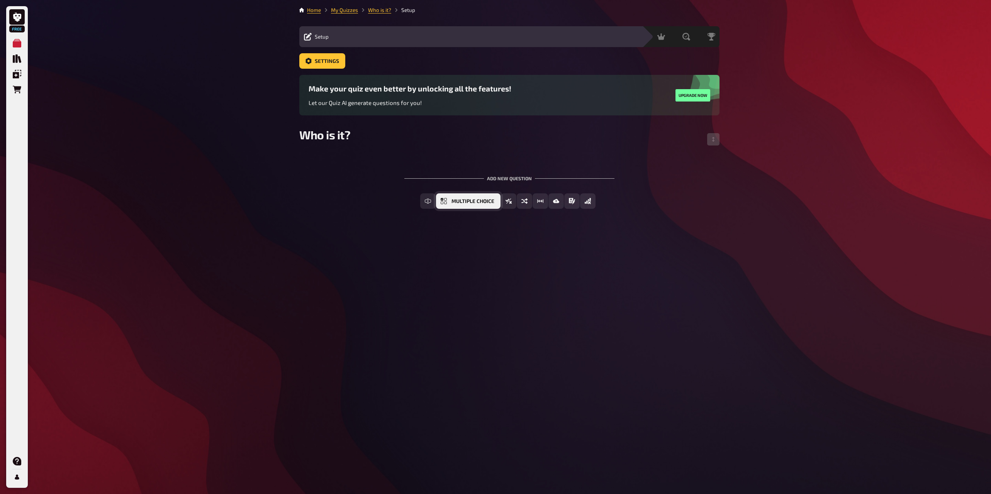
click at [455, 201] on span "Multiple Choice" at bounding box center [472, 201] width 43 height 5
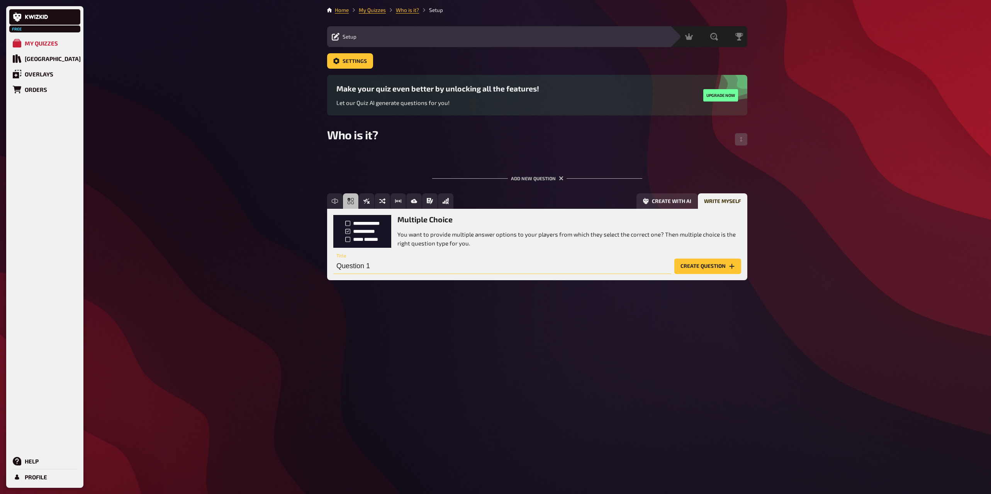
click at [368, 262] on input "Question 1" at bounding box center [502, 266] width 338 height 15
paste input "This summer I went to my very first music festival ever."
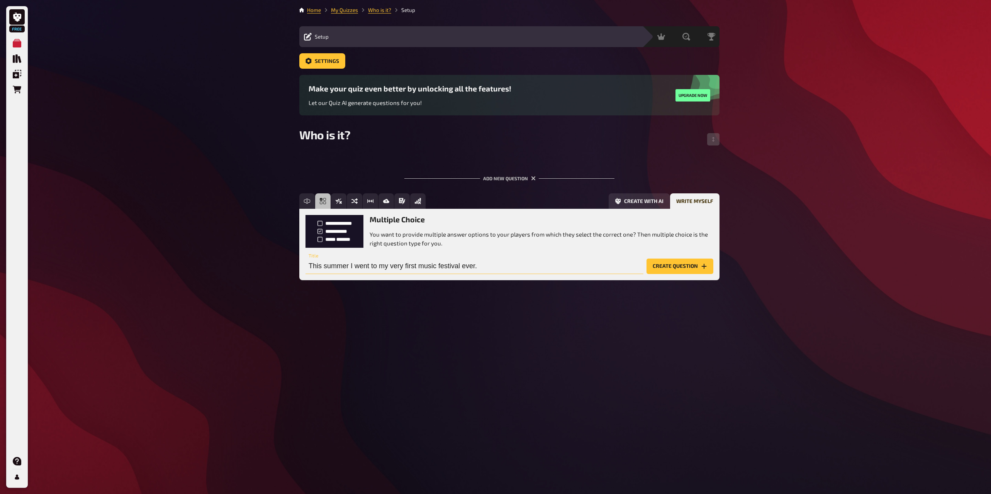
type input "This summer I went to my very first music festival ever."
click at [634, 294] on div "Home My Quizzes Who is it? Setup Setup Edit Content Quiz Lobby Hosting undefine…" at bounding box center [509, 247] width 433 height 494
click at [682, 270] on button "Create question" at bounding box center [679, 266] width 67 height 15
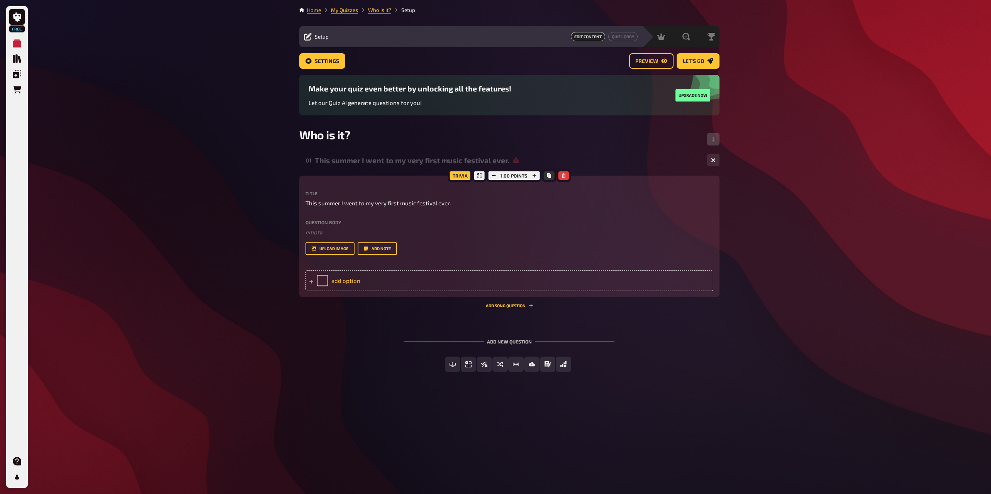
click at [350, 277] on div "add option" at bounding box center [509, 280] width 408 height 21
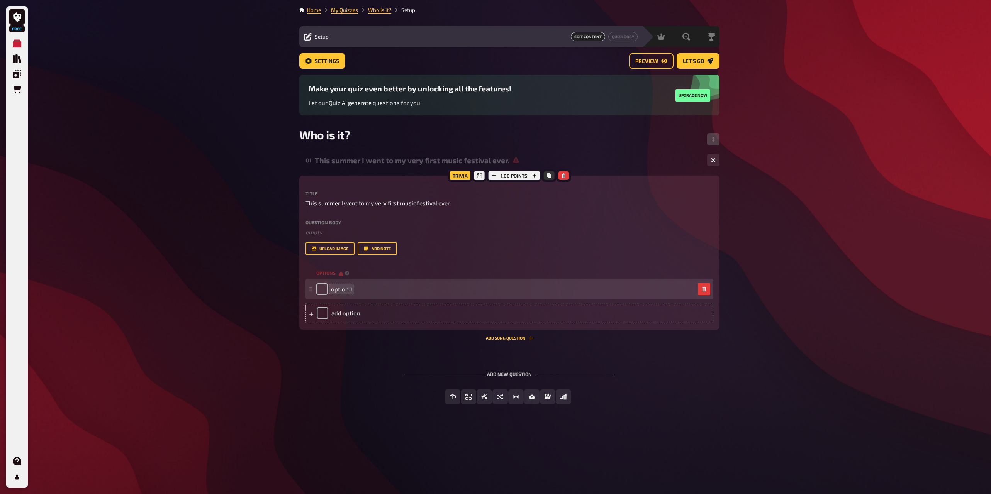
click at [336, 290] on span "option 1" at bounding box center [341, 289] width 21 height 7
click at [381, 287] on div "option 1" at bounding box center [505, 289] width 378 height 12
click at [335, 286] on span "option 1" at bounding box center [341, 289] width 21 height 7
click at [338, 286] on span "option 1" at bounding box center [341, 289] width 21 height 7
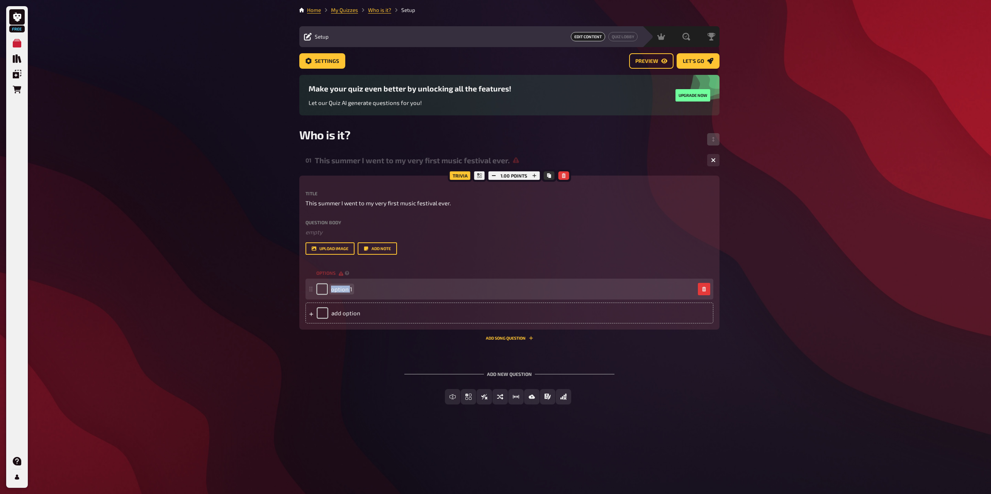
click at [338, 286] on span "option 1" at bounding box center [341, 289] width 21 height 7
click at [324, 288] on input "checkbox" at bounding box center [322, 289] width 12 height 12
checkbox input "true"
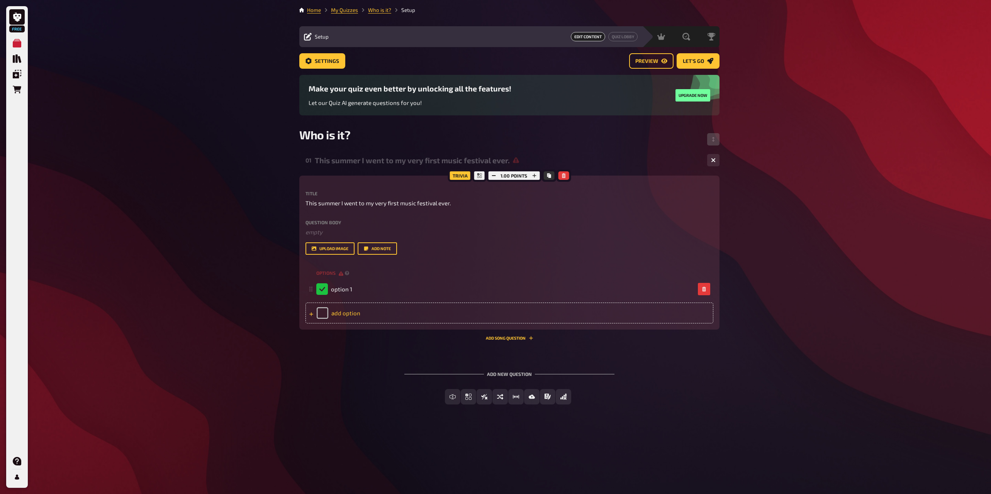
click at [321, 310] on div "add option" at bounding box center [509, 313] width 408 height 21
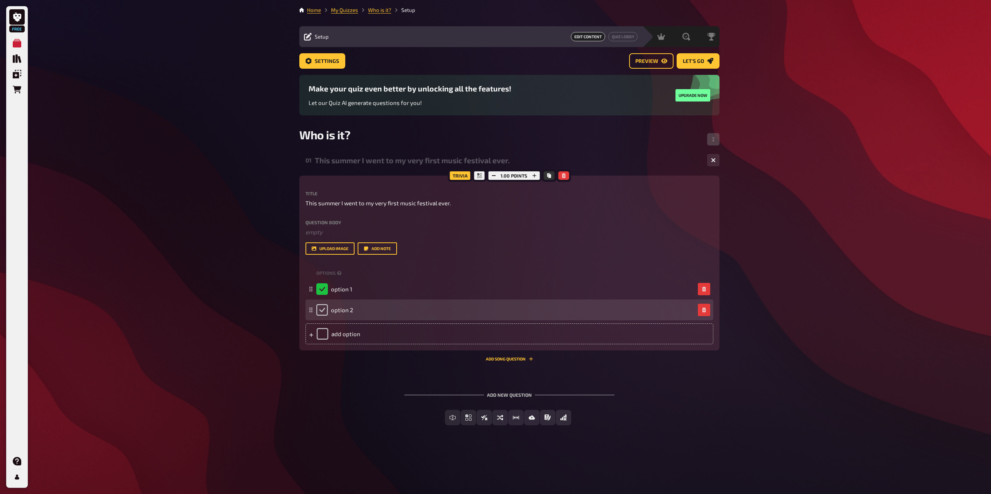
click at [319, 312] on input "checkbox" at bounding box center [322, 310] width 12 height 12
checkbox input "true"
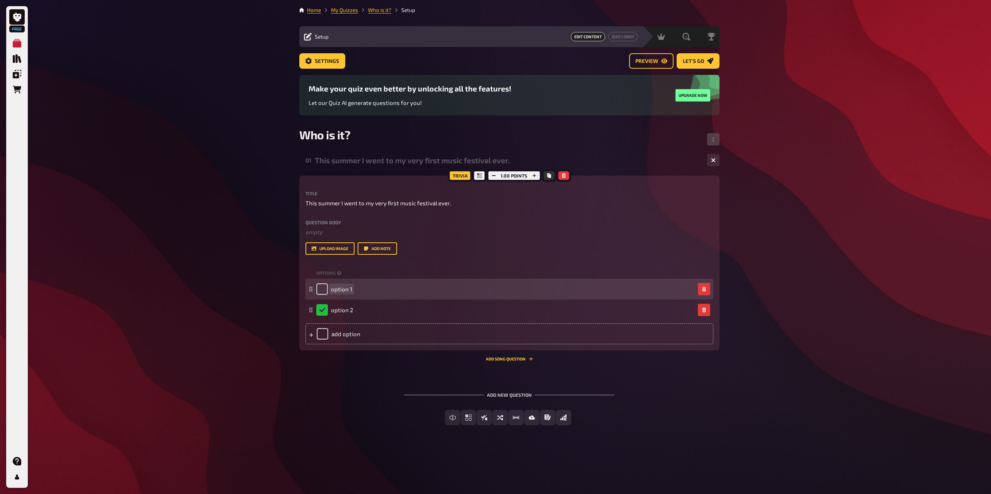
click at [337, 295] on div "option 1" at bounding box center [334, 289] width 36 height 12
click at [341, 294] on div "option 1" at bounding box center [334, 289] width 36 height 12
click at [320, 290] on input "checkbox" at bounding box center [322, 289] width 12 height 12
checkbox input "true"
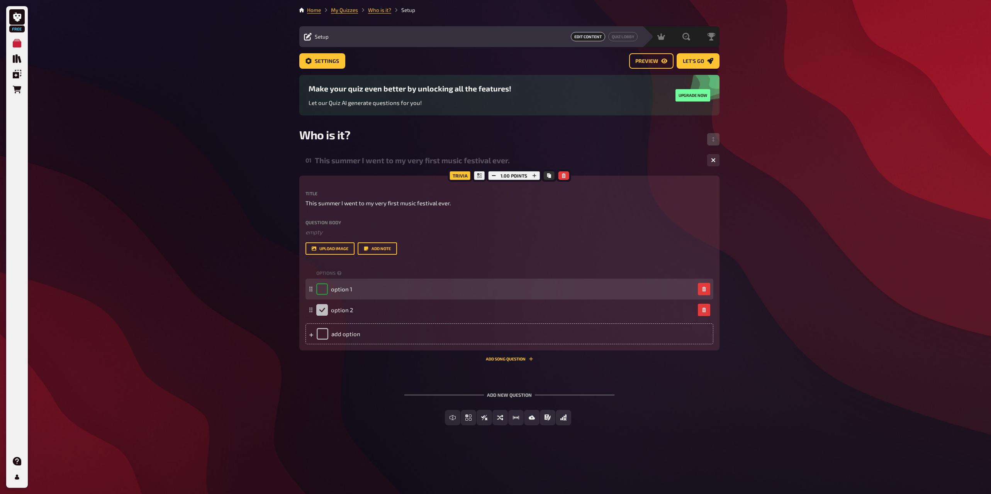
checkbox input "false"
click at [336, 290] on span "option 1" at bounding box center [341, 289] width 21 height 7
click at [359, 290] on div "option 1" at bounding box center [505, 289] width 378 height 12
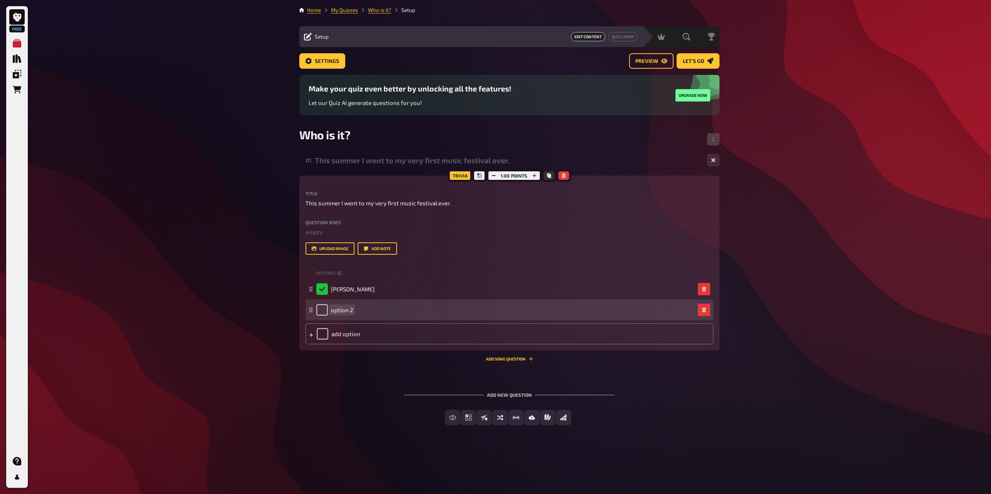
click at [343, 304] on div "option 2" at bounding box center [334, 310] width 37 height 12
click at [331, 311] on span "option 2" at bounding box center [342, 310] width 22 height 7
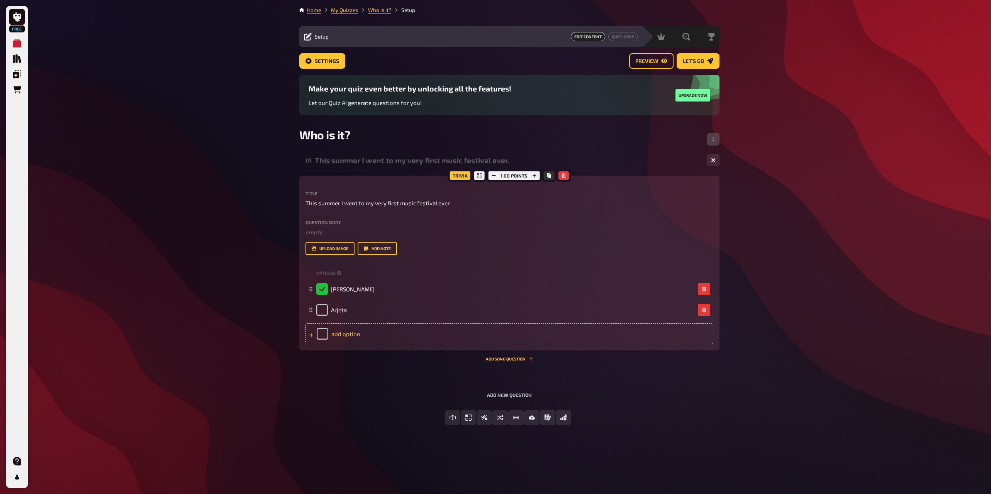
click at [341, 335] on div "add option" at bounding box center [509, 334] width 408 height 21
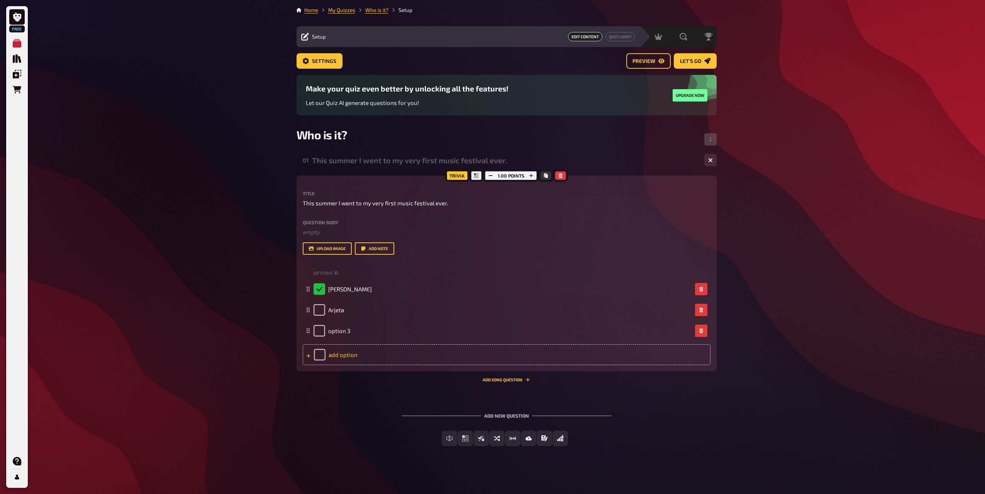
click at [339, 351] on div "add option" at bounding box center [507, 354] width 408 height 21
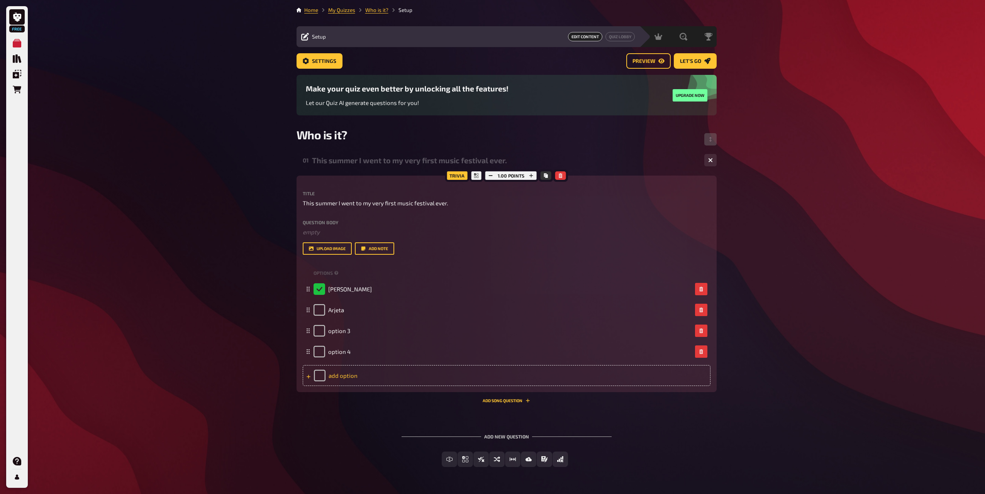
click at [339, 378] on div "add option" at bounding box center [507, 375] width 408 height 21
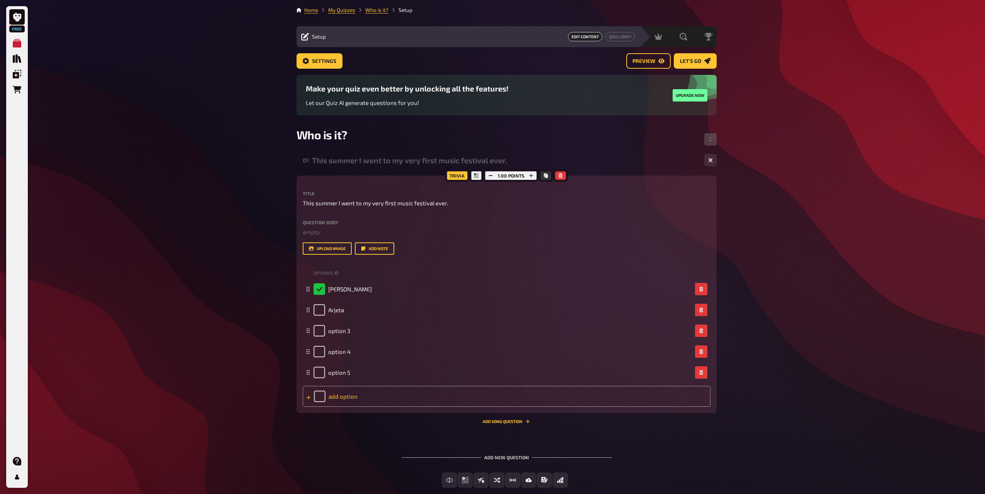
click at [339, 378] on div "option 5" at bounding box center [332, 373] width 37 height 12
click at [338, 400] on div "add option" at bounding box center [507, 396] width 408 height 21
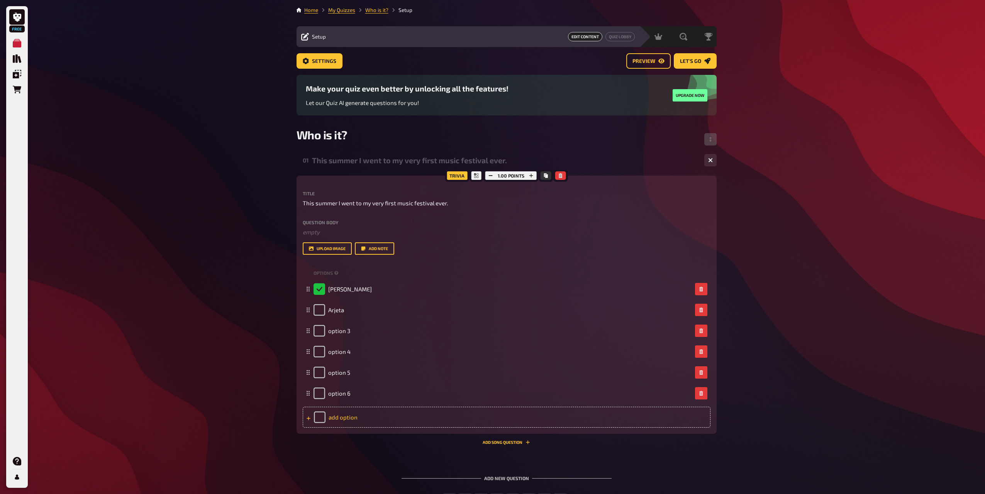
click at [344, 415] on div "add option" at bounding box center [507, 417] width 408 height 21
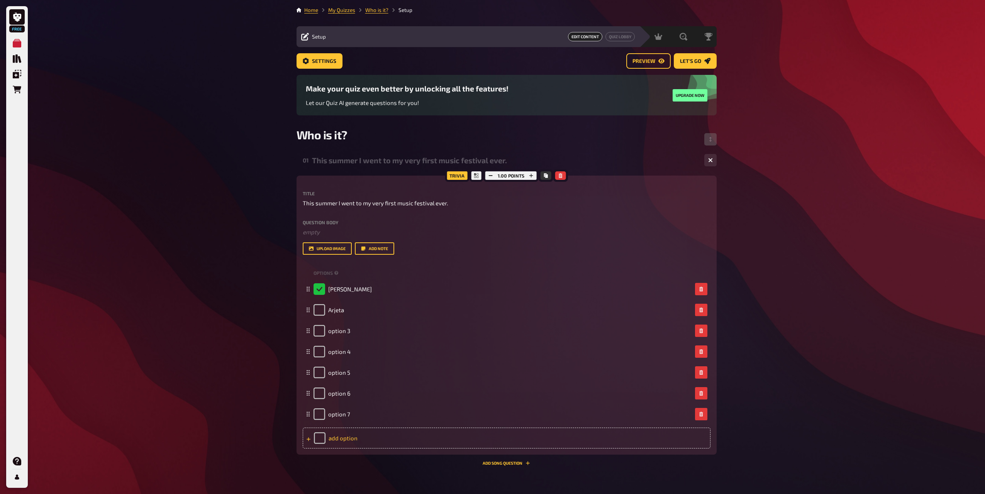
click at [345, 436] on div "add option" at bounding box center [507, 438] width 408 height 21
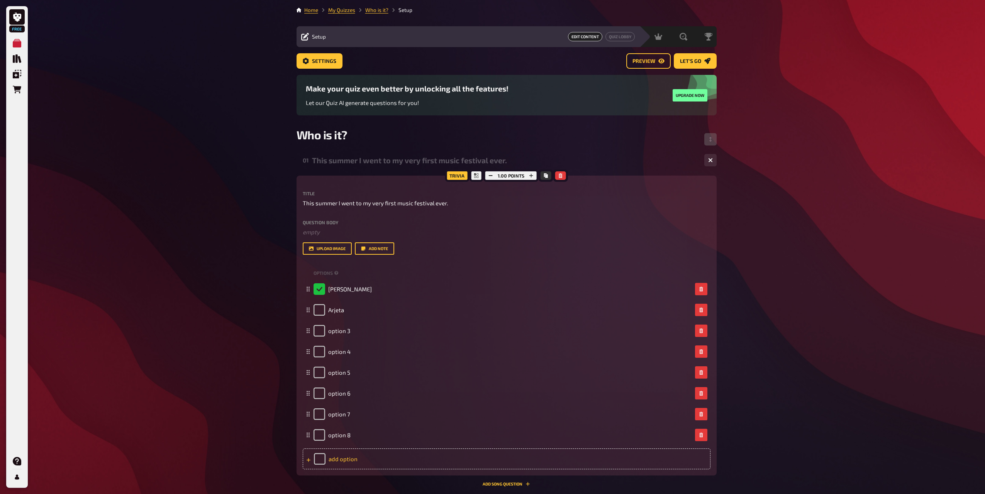
click at [343, 459] on div "add option" at bounding box center [507, 459] width 408 height 21
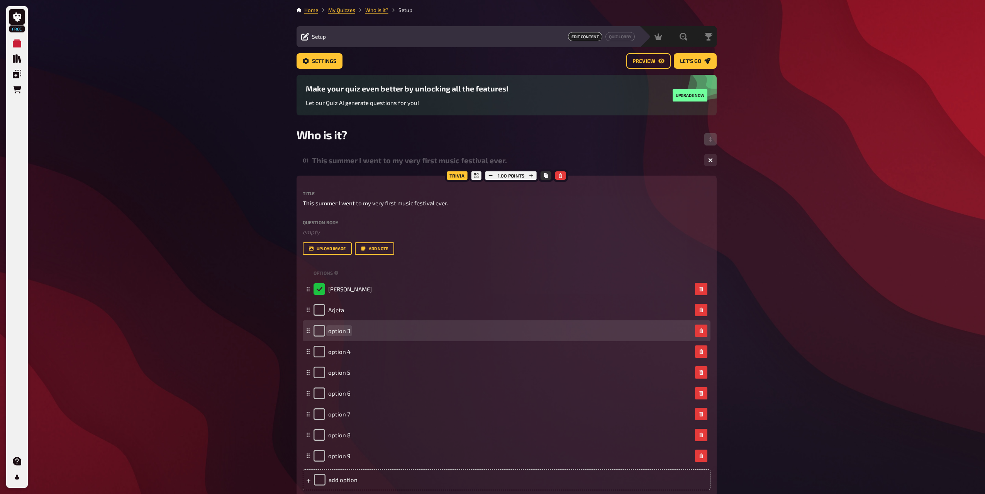
click at [341, 331] on span "option 3" at bounding box center [339, 330] width 22 height 7
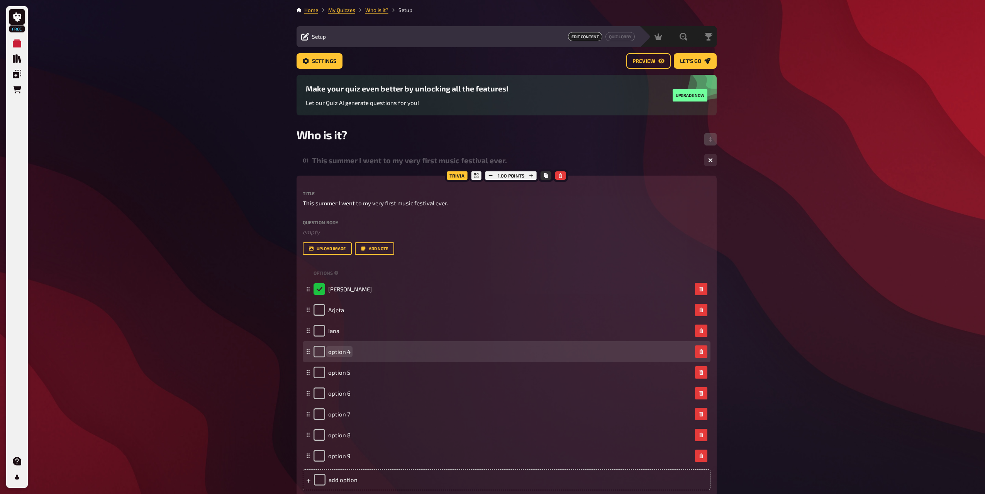
click at [346, 353] on span "option 4" at bounding box center [339, 351] width 22 height 7
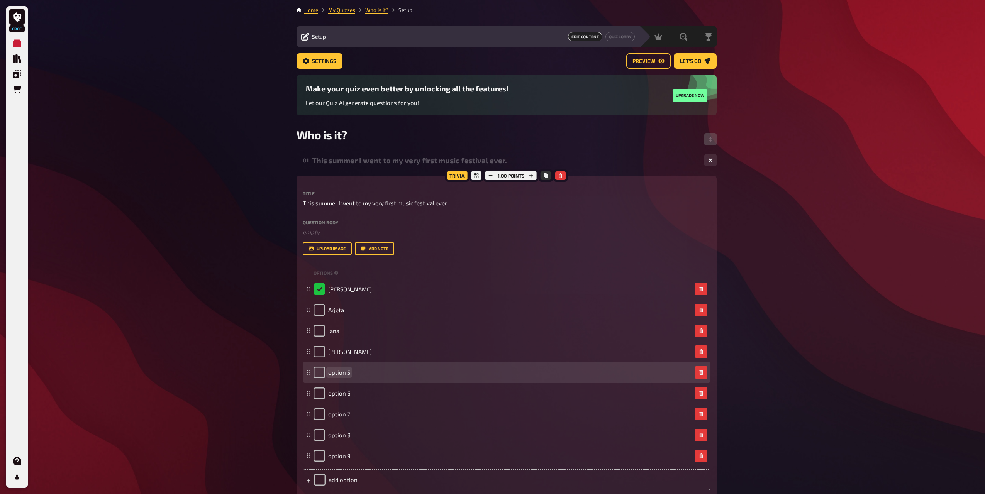
click at [335, 368] on div "option 5" at bounding box center [332, 373] width 37 height 12
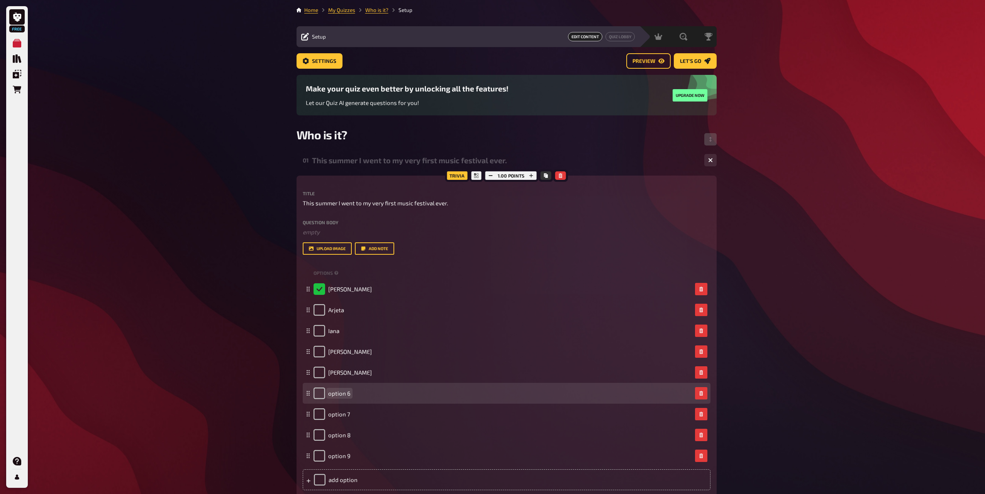
click at [341, 394] on span "option 6" at bounding box center [339, 393] width 22 height 7
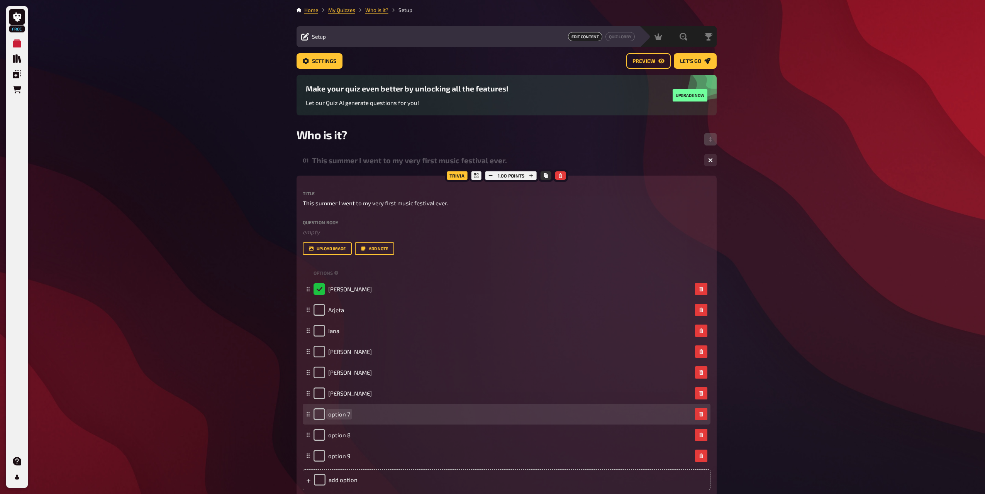
click at [341, 410] on div "option 7" at bounding box center [332, 415] width 37 height 12
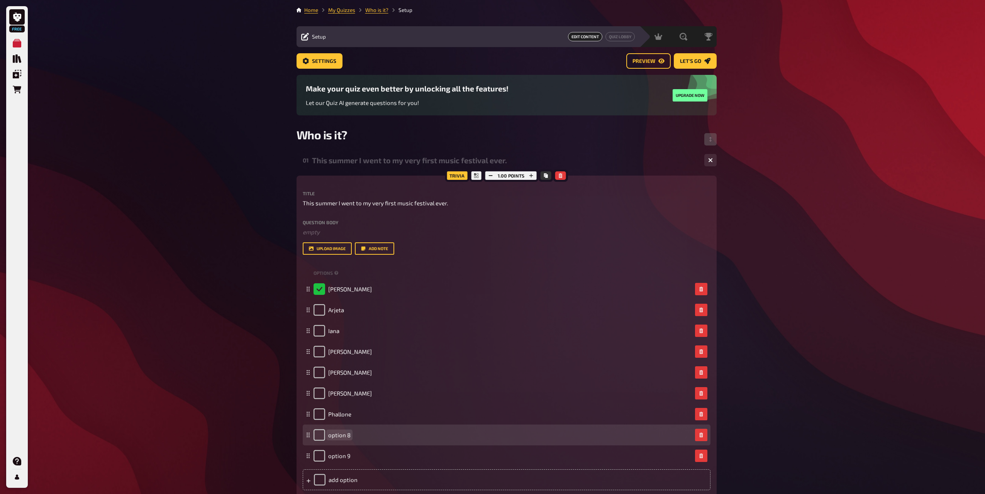
click at [340, 434] on span "option 8" at bounding box center [339, 435] width 22 height 7
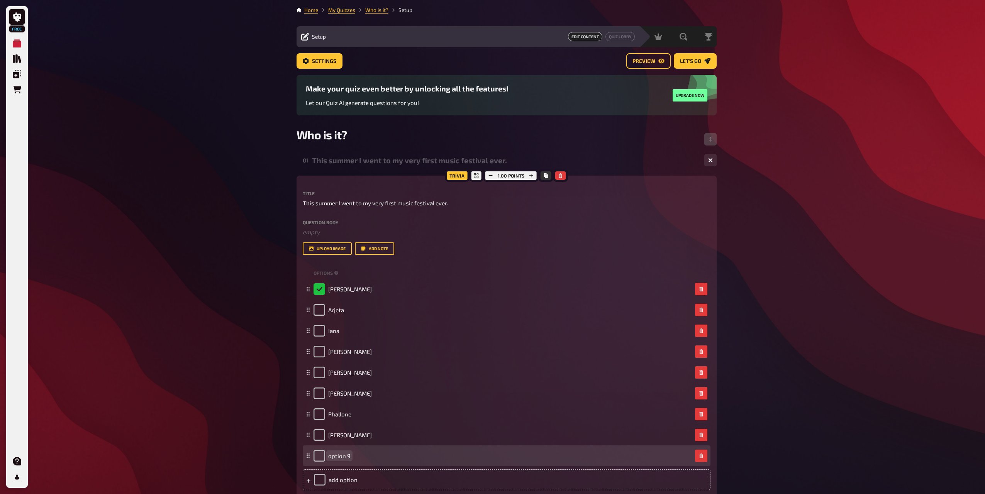
click at [340, 452] on div "option 9" at bounding box center [332, 456] width 37 height 12
click at [372, 448] on div "option 9" at bounding box center [507, 456] width 408 height 21
drag, startPoint x: 372, startPoint y: 448, endPoint x: 347, endPoint y: 456, distance: 26.4
click at [347, 456] on span "option 9" at bounding box center [339, 456] width 22 height 7
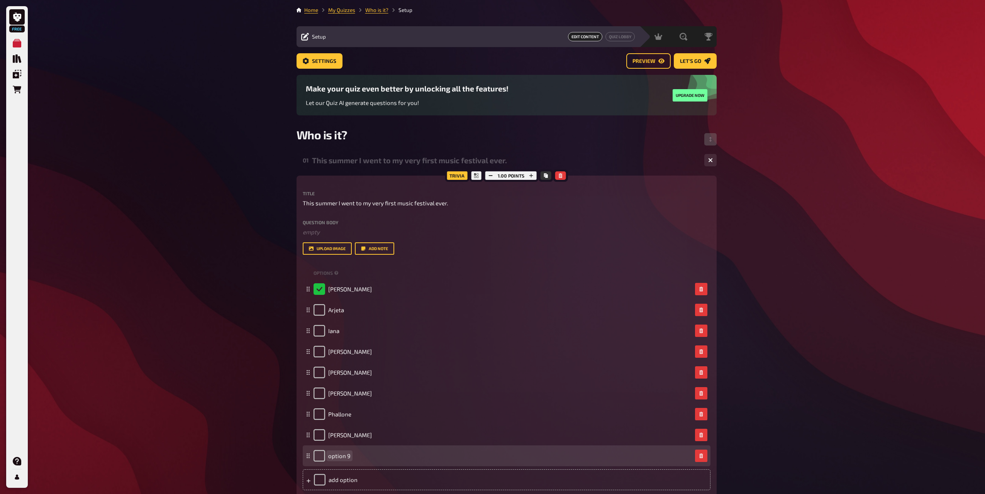
click at [346, 456] on span "option 9" at bounding box center [339, 456] width 22 height 7
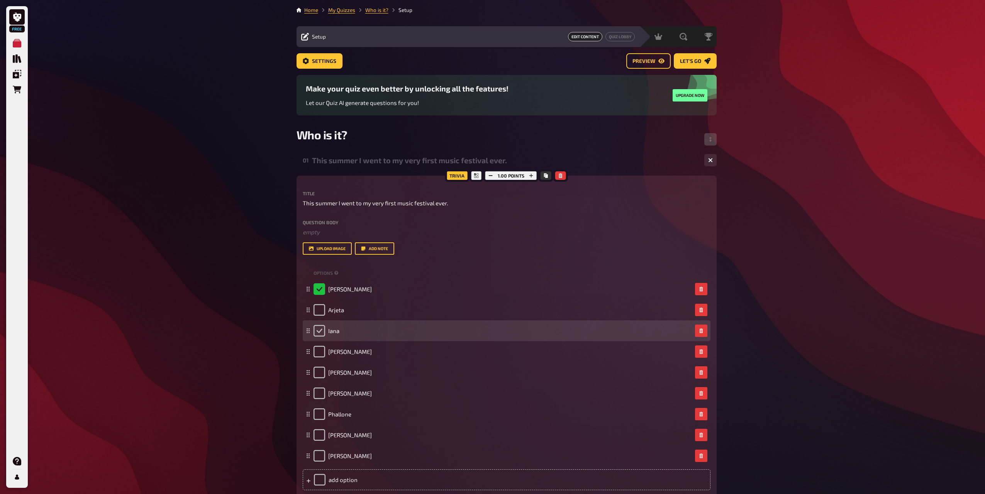
click at [319, 335] on input "checkbox" at bounding box center [320, 331] width 12 height 12
checkbox input "true"
checkbox input "false"
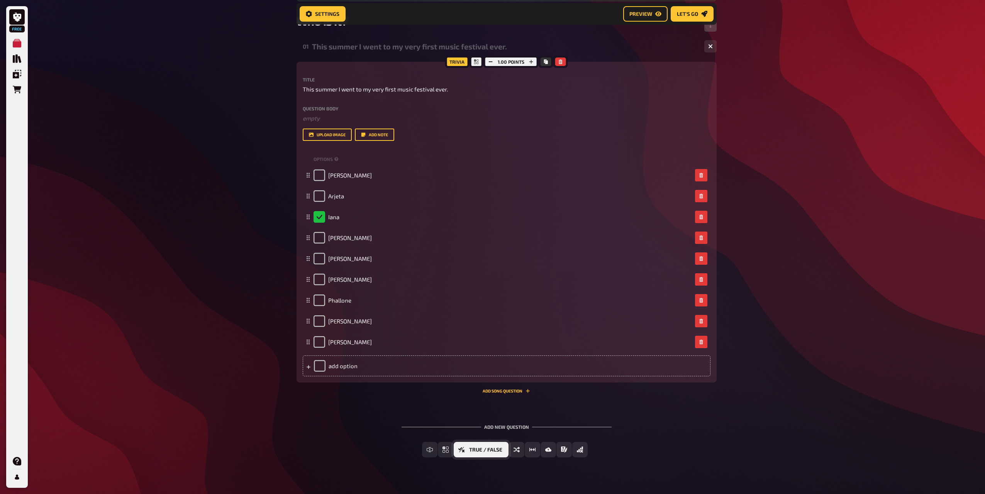
scroll to position [122, 0]
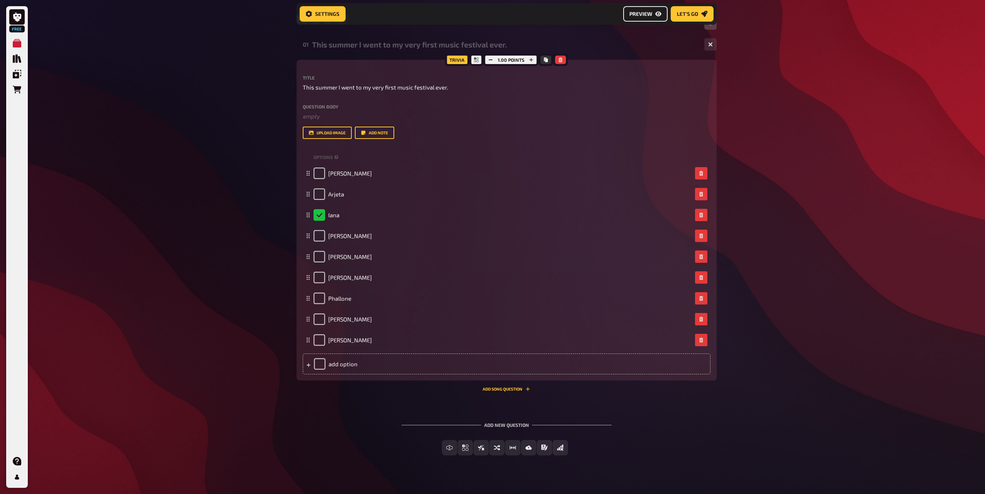
click at [654, 15] on button "Preview" at bounding box center [645, 13] width 44 height 15
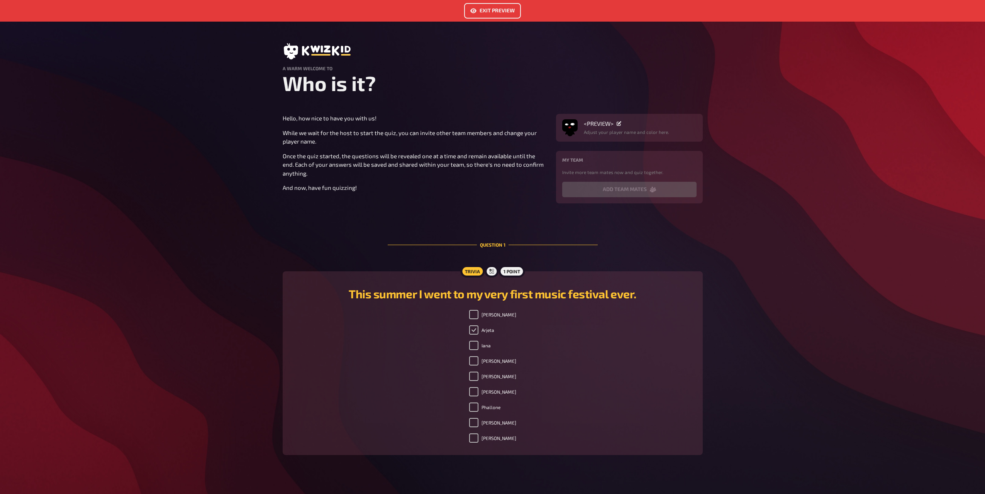
click at [478, 334] on input "Arjeta" at bounding box center [473, 330] width 9 height 9
checkbox input "false"
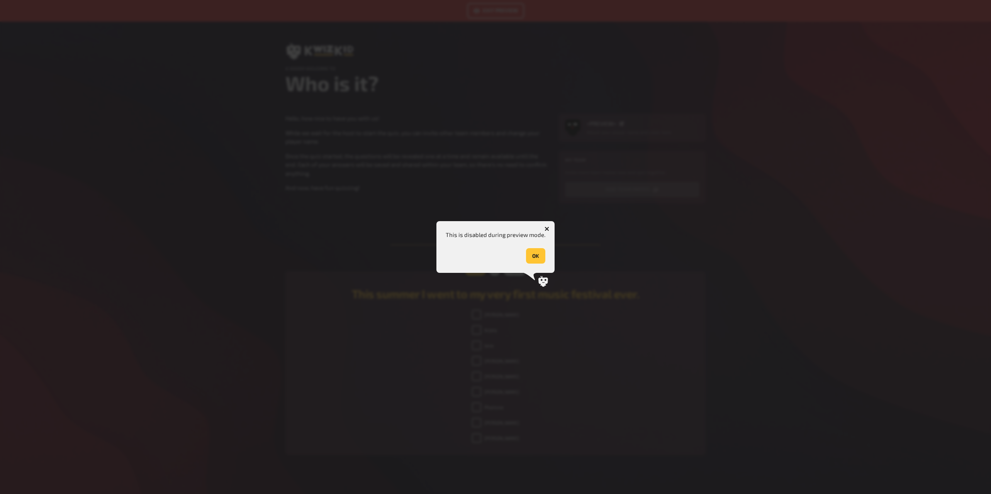
click at [537, 263] on button "OK" at bounding box center [535, 255] width 19 height 15
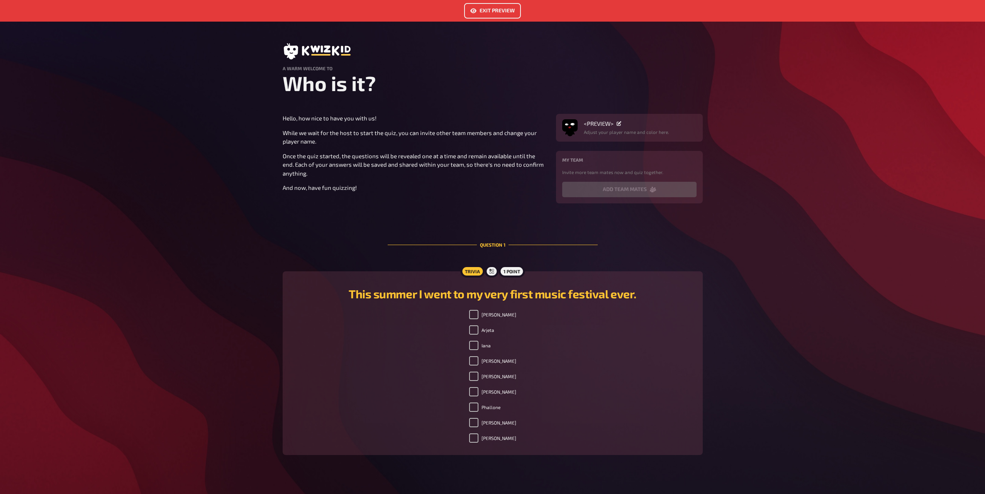
click at [454, 412] on div "Alison Arjeta Iana Imelda Jacques Laurence Phallone Quentin Rhea" at bounding box center [493, 378] width 402 height 136
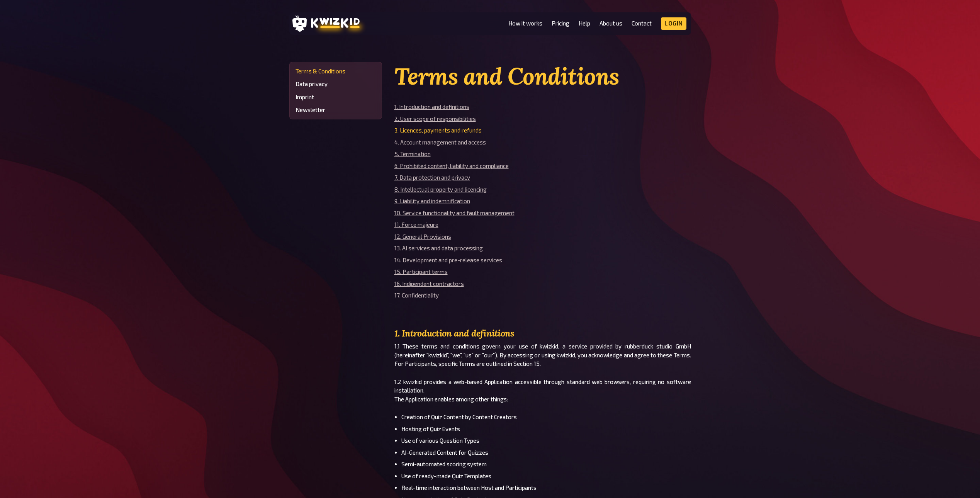
click at [447, 132] on link "3. Licences, payments and refunds" at bounding box center [437, 130] width 87 height 7
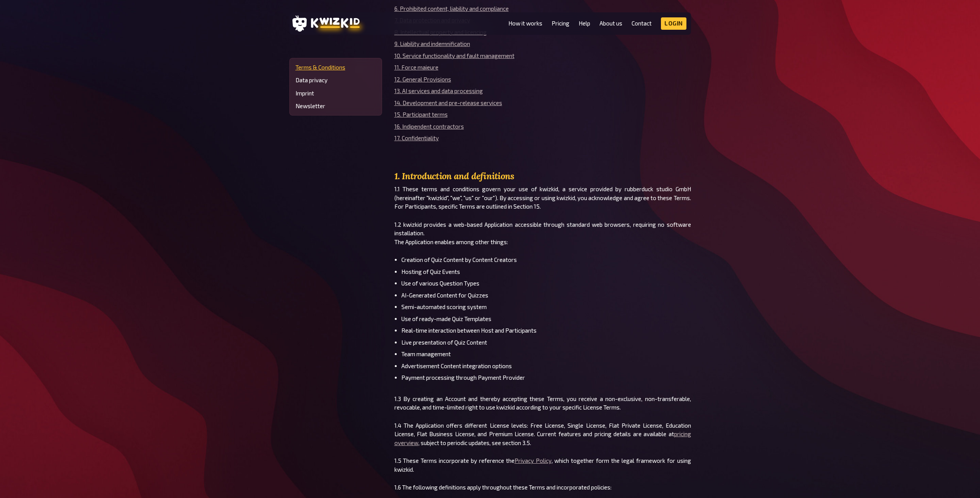
scroll to position [270, 0]
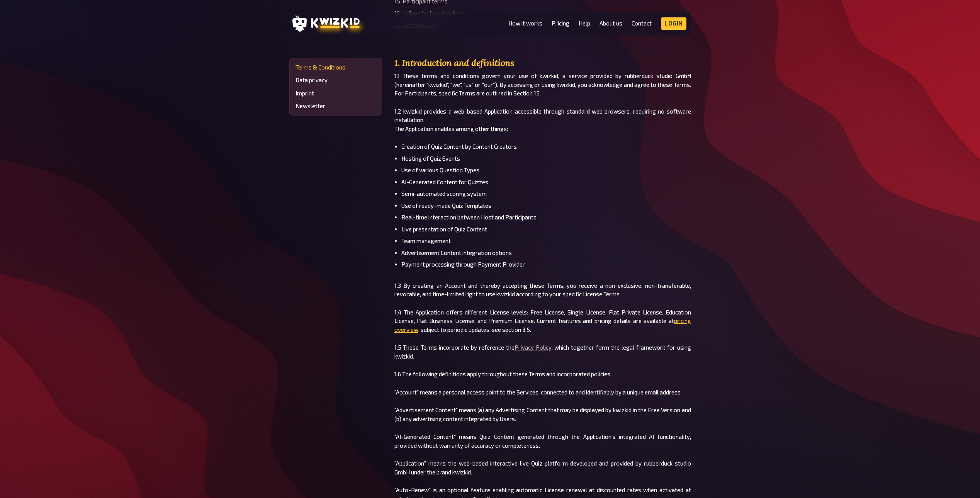
click at [680, 322] on link "pricing overview" at bounding box center [542, 325] width 297 height 16
